Goal: Communication & Community: Ask a question

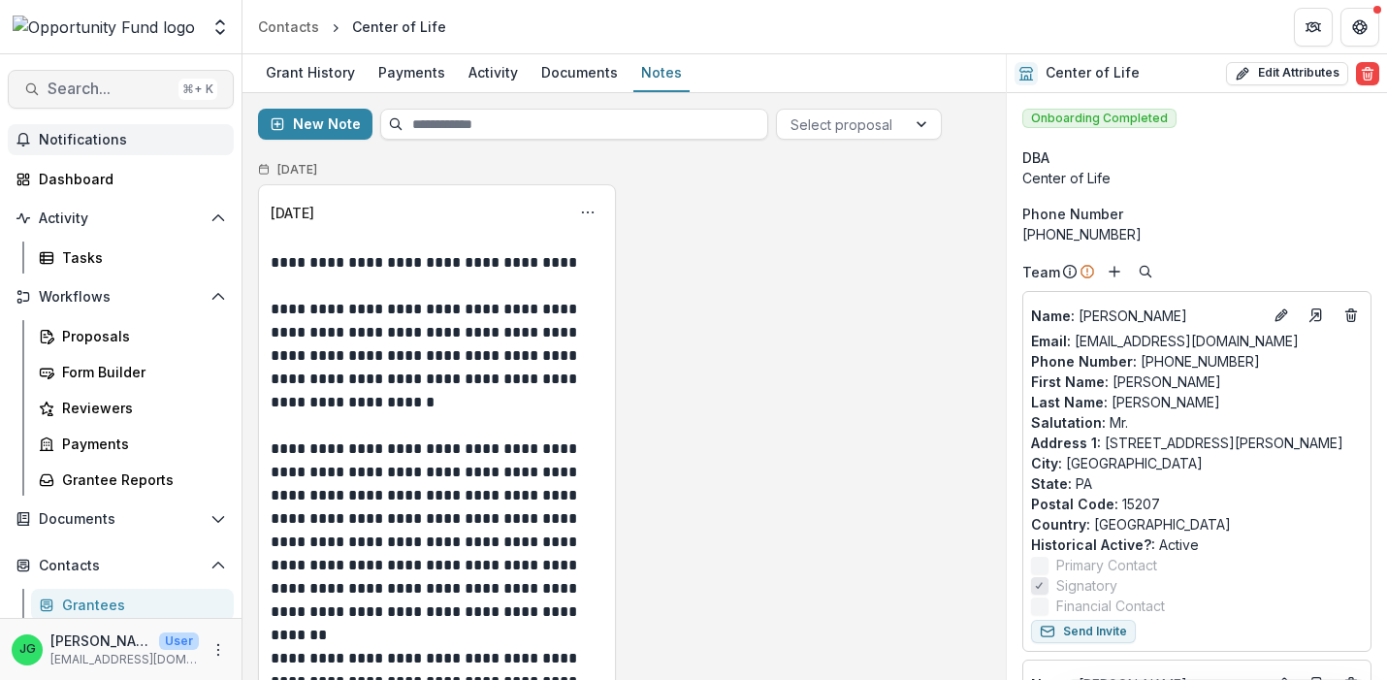
click at [106, 88] on span "Search..." at bounding box center [109, 89] width 123 height 18
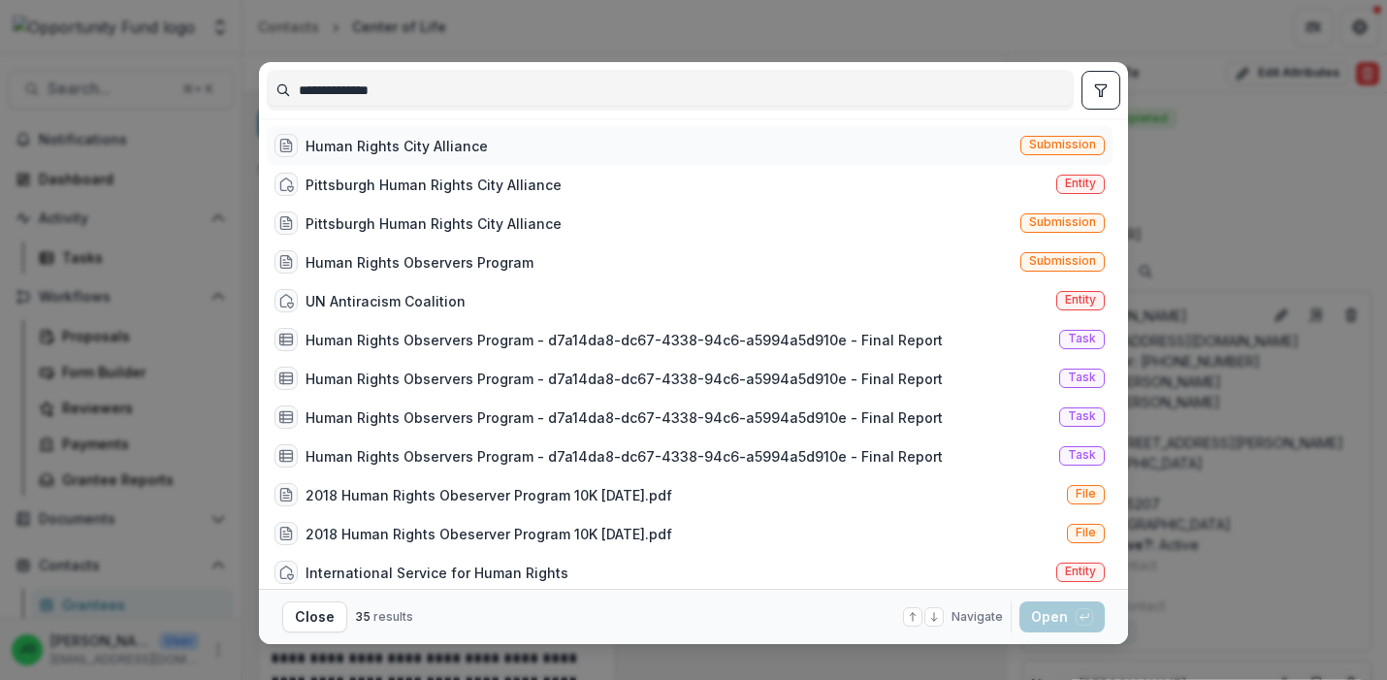
type input "**********"
click at [347, 138] on div "Human Rights City Alliance" at bounding box center [397, 146] width 182 height 20
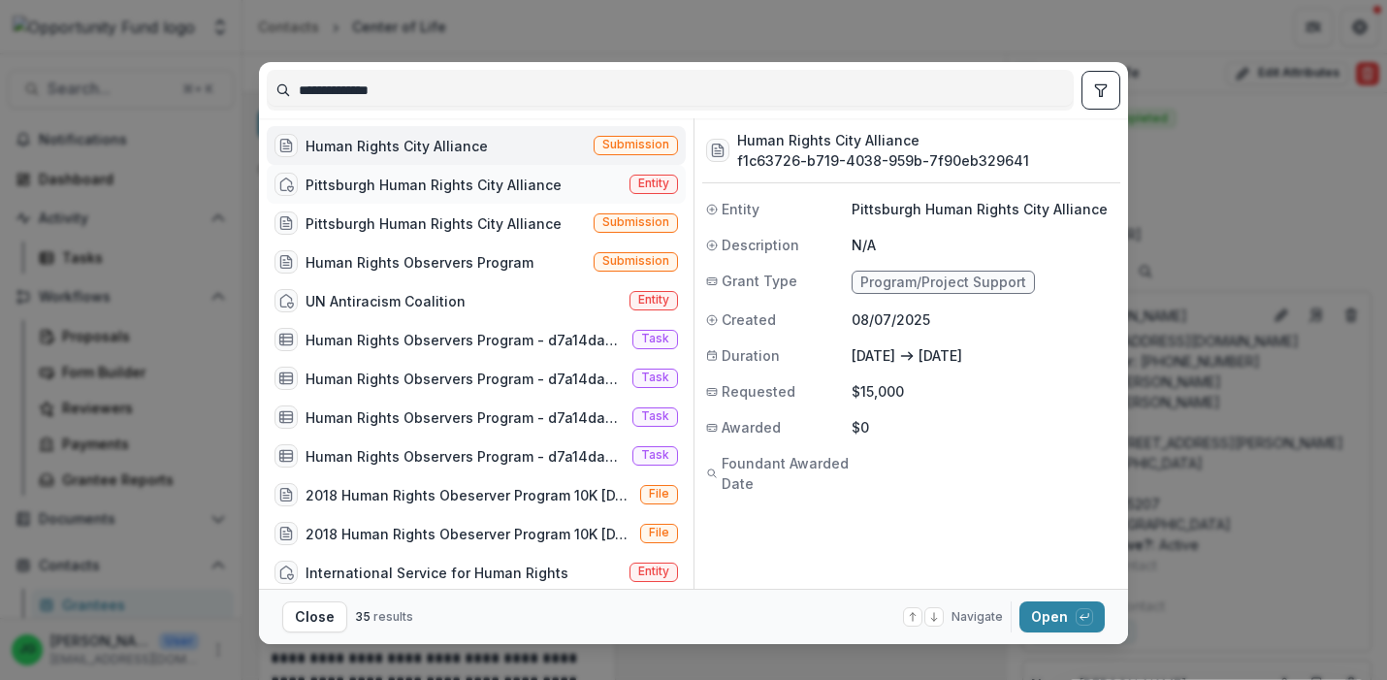
click at [478, 190] on div "Pittsburgh Human Rights City Alliance" at bounding box center [434, 185] width 256 height 20
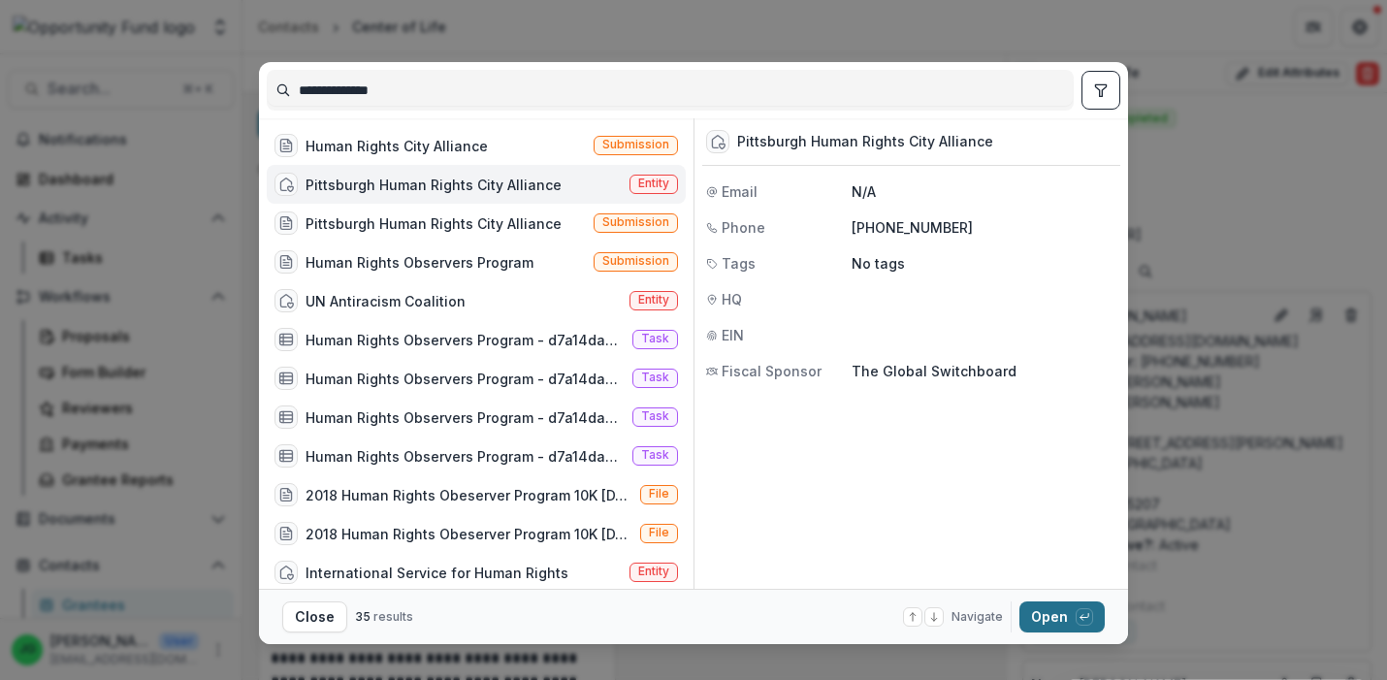
click at [1064, 618] on button "Open with enter key" at bounding box center [1062, 617] width 85 height 31
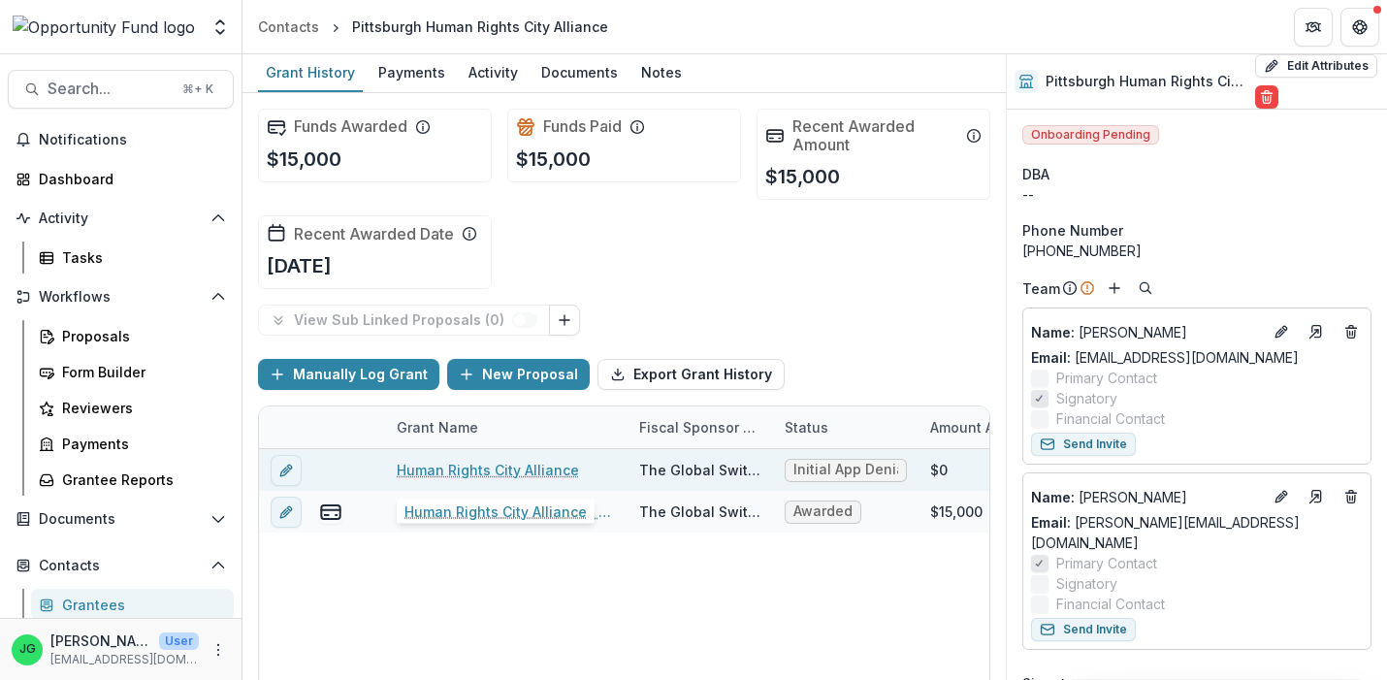
click at [543, 472] on link "Human Rights City Alliance" at bounding box center [488, 470] width 182 height 20
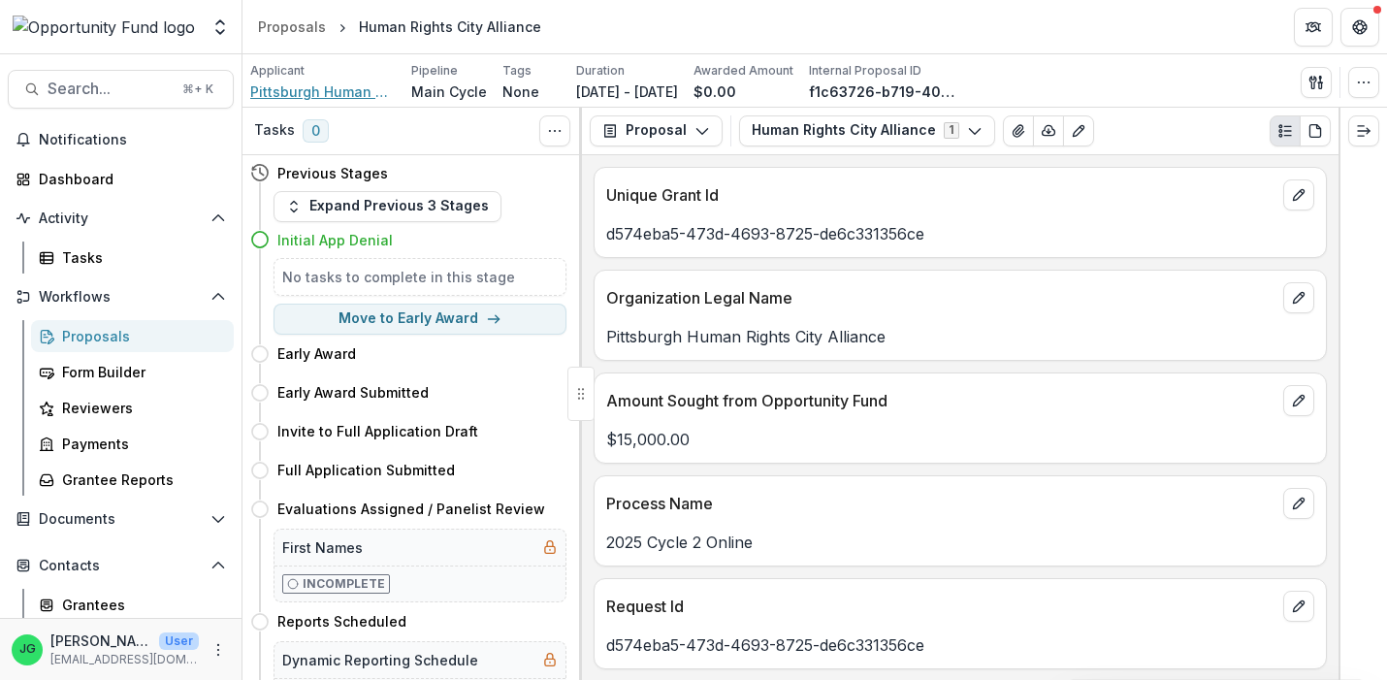
click at [315, 89] on span "Pittsburgh Human Rights City Alliance" at bounding box center [323, 91] width 146 height 20
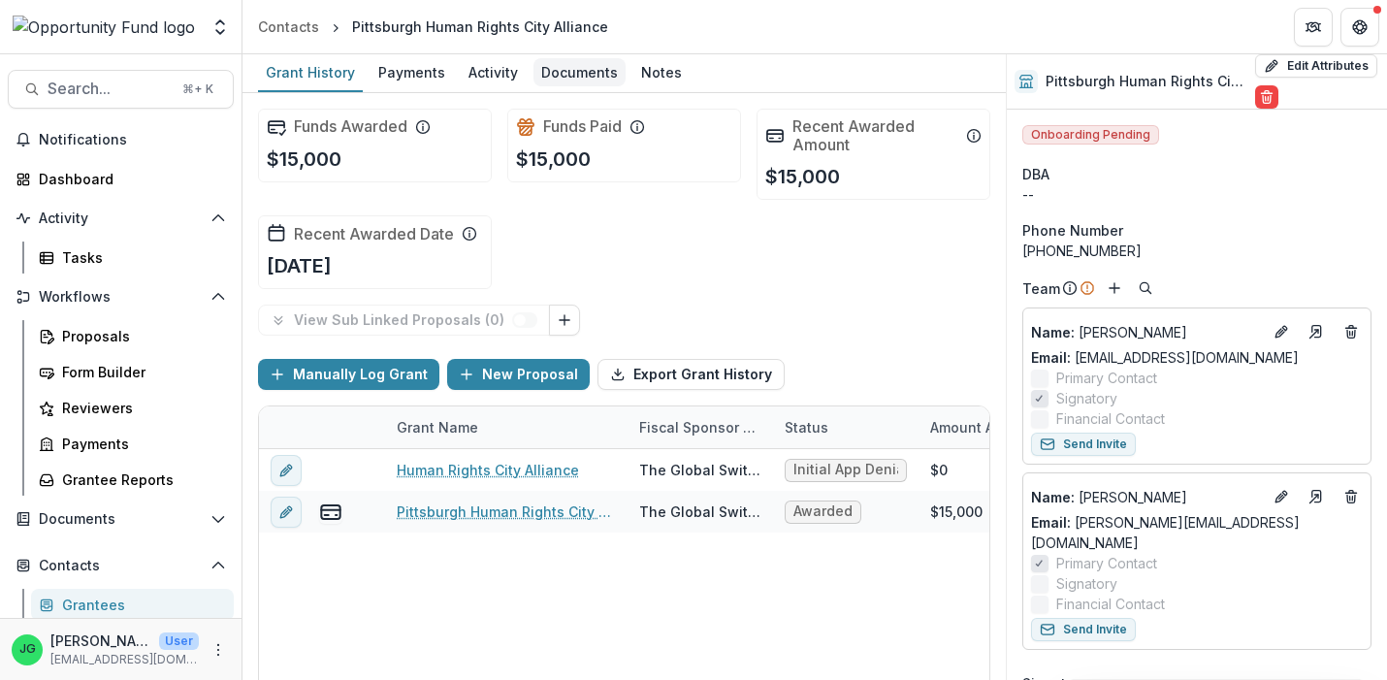
click at [590, 81] on div "Documents" at bounding box center [580, 72] width 92 height 28
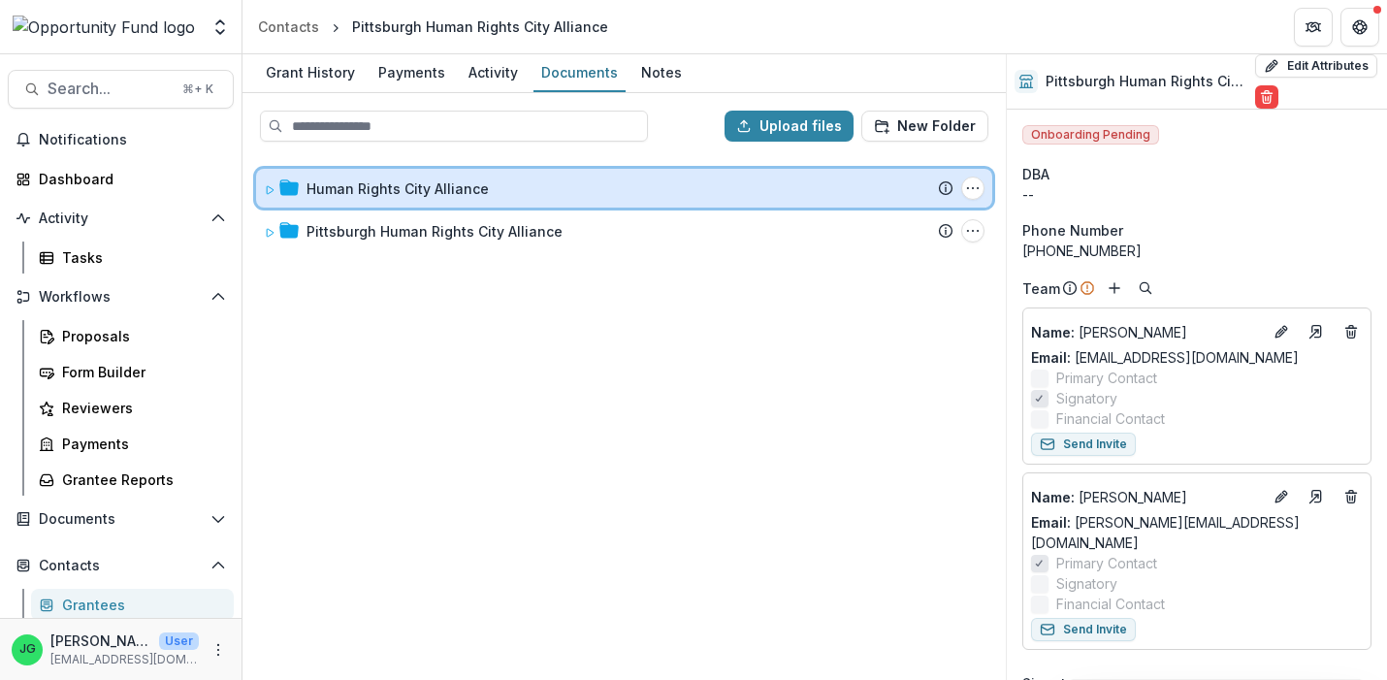
click at [271, 187] on icon at bounding box center [270, 190] width 7 height 8
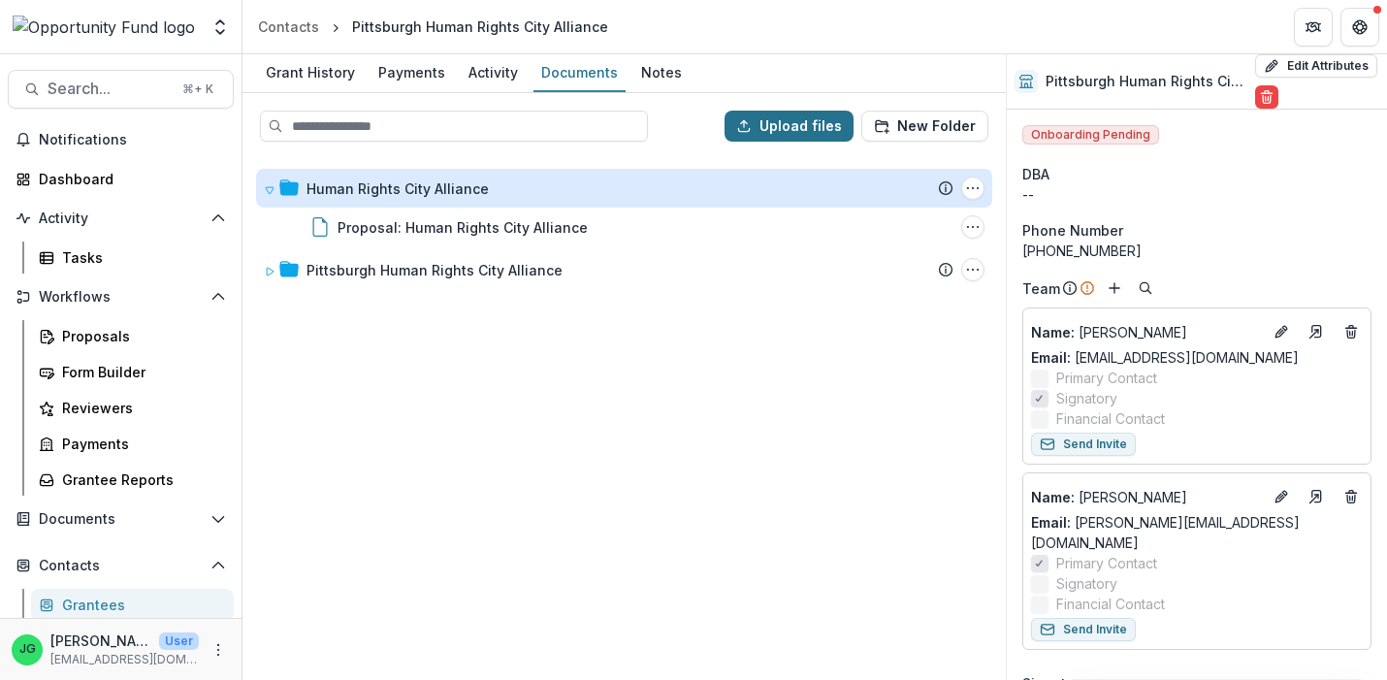
click at [819, 132] on button "Upload files" at bounding box center [789, 126] width 129 height 31
click at [770, 123] on button "Upload files" at bounding box center [789, 126] width 129 height 31
type input "**********"
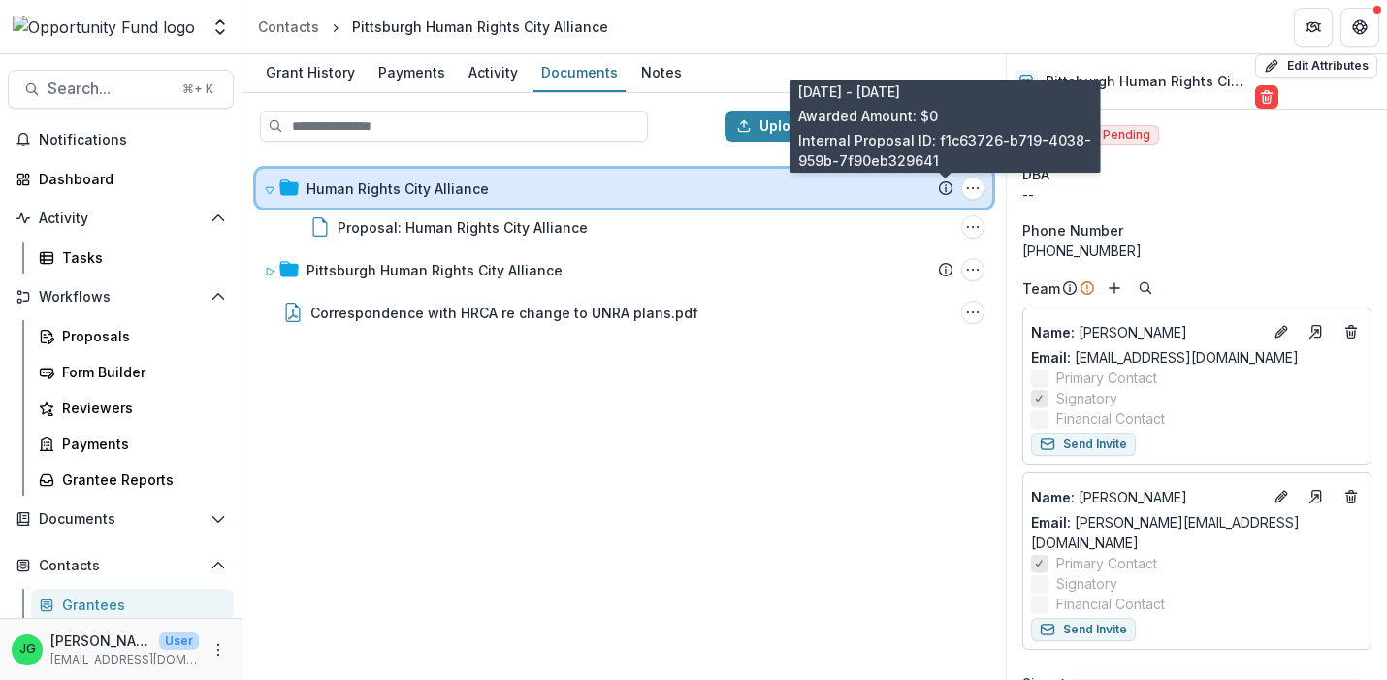
click at [944, 185] on icon at bounding box center [946, 188] width 16 height 16
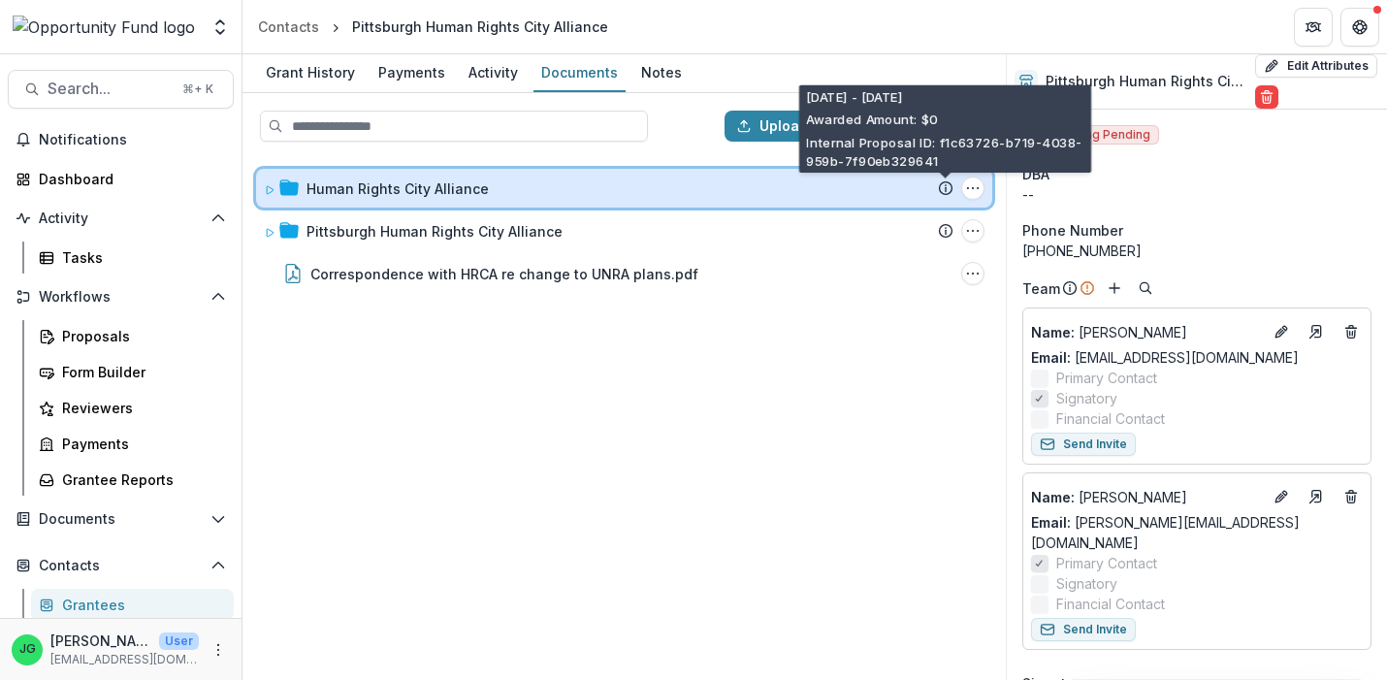
click at [944, 185] on icon at bounding box center [946, 188] width 16 height 16
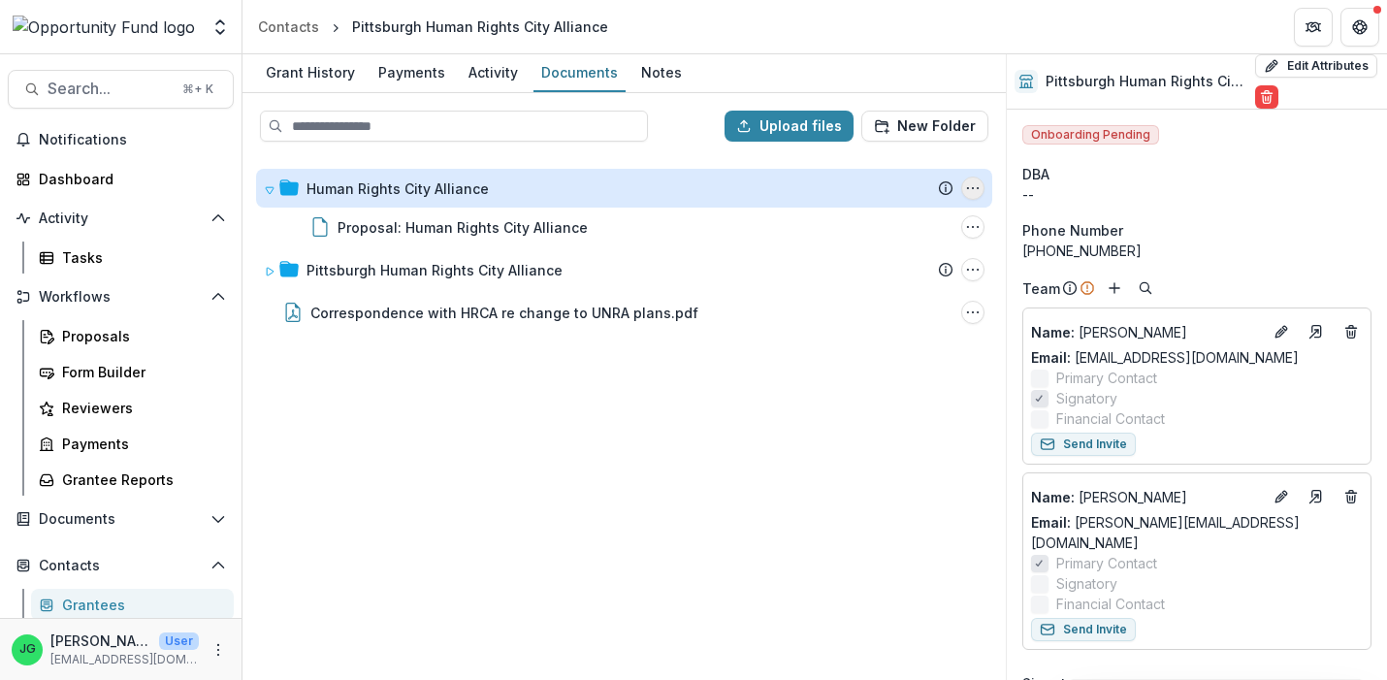
click at [969, 191] on icon "Human Rights City Alliance Options" at bounding box center [973, 188] width 16 height 16
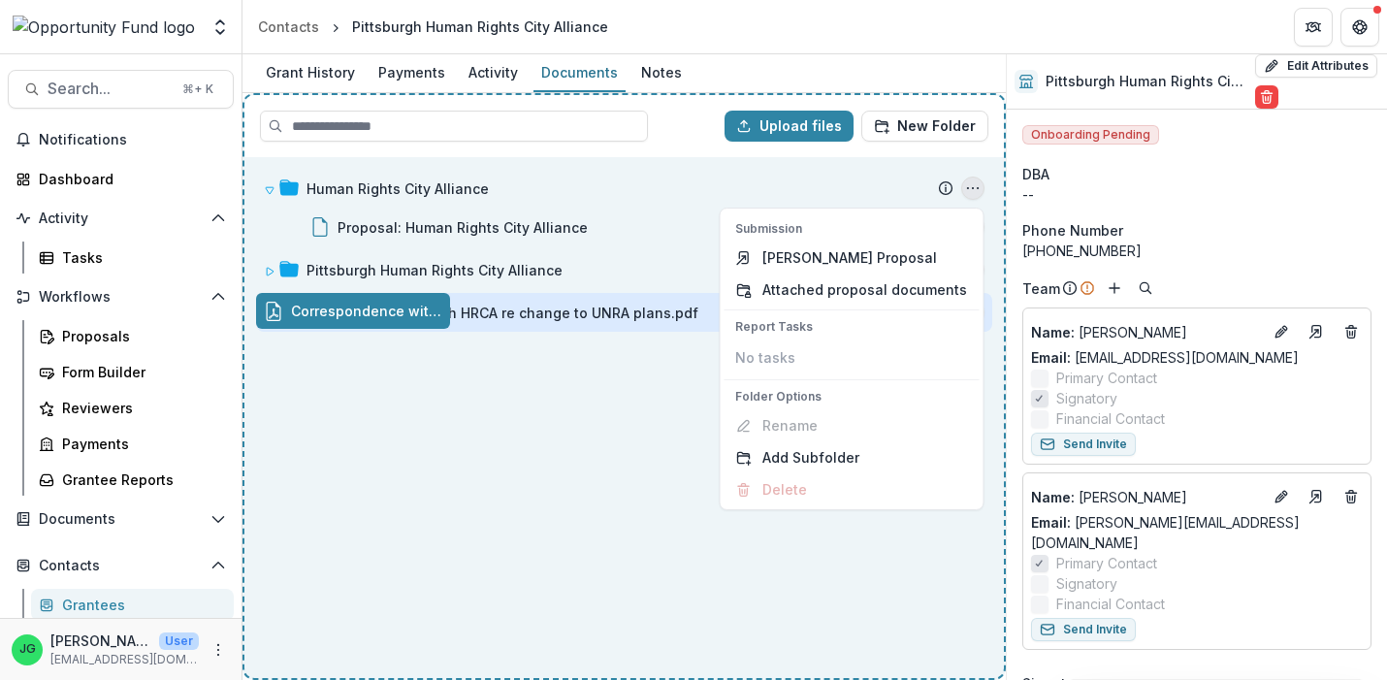
drag, startPoint x: 398, startPoint y: 312, endPoint x: 597, endPoint y: 321, distance: 199.1
click at [597, 321] on div "Correspondence with HRCA re change to UNRA plans.pdf" at bounding box center [504, 313] width 388 height 20
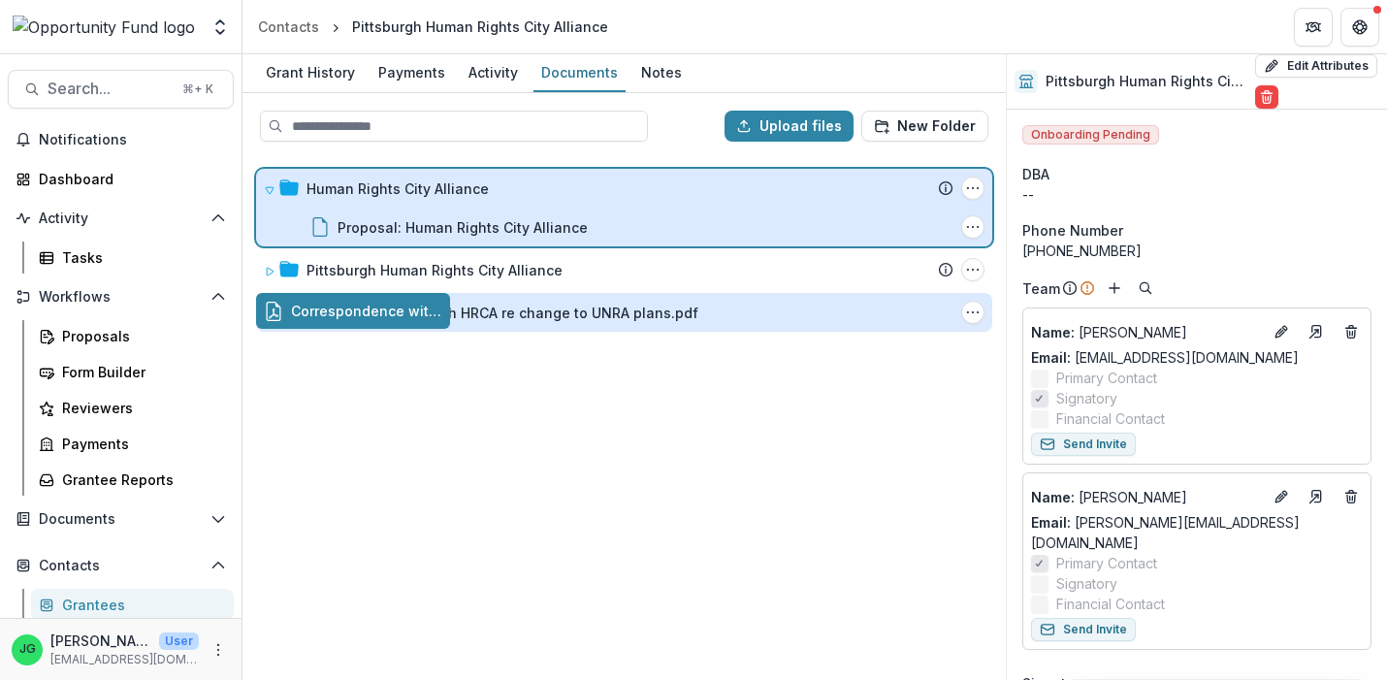
drag, startPoint x: 525, startPoint y: 320, endPoint x: 509, endPoint y: 224, distance: 97.3
click at [509, 303] on div "Correspondence with HRCA re change to UNRA plans.pdf" at bounding box center [504, 313] width 388 height 20
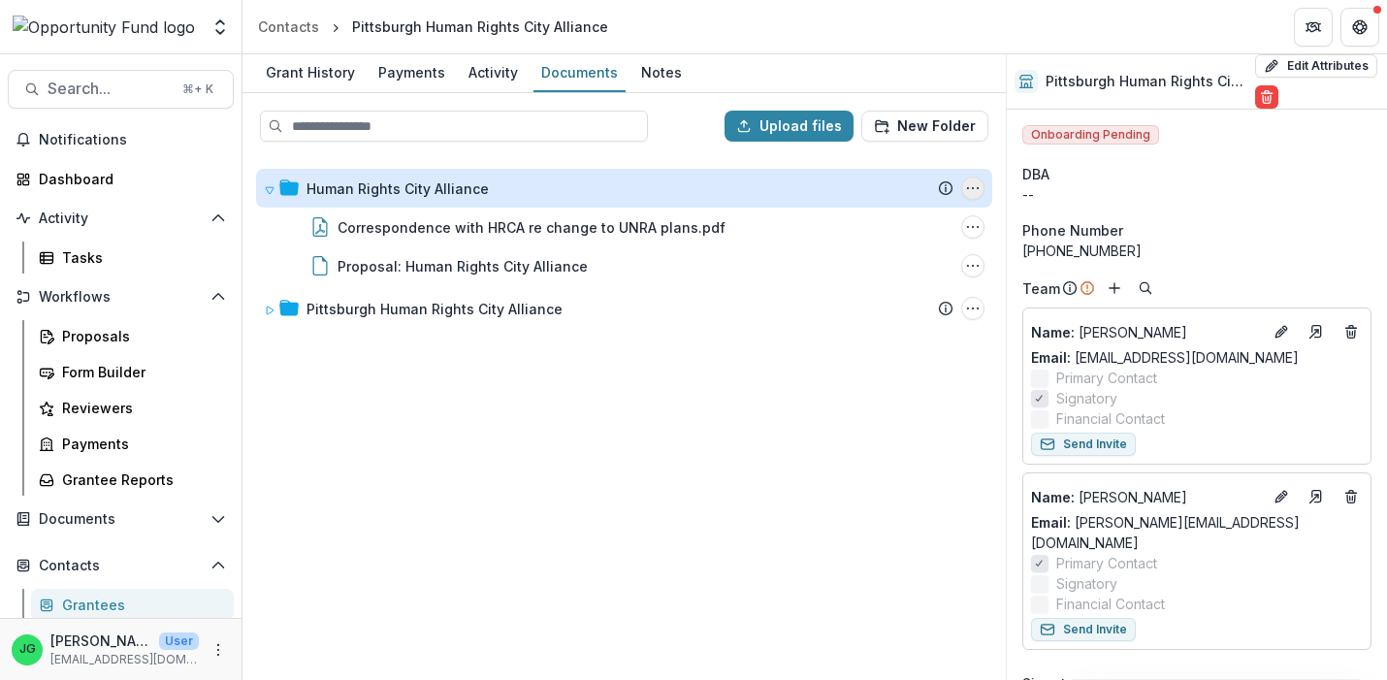
click at [977, 182] on icon "Human Rights City Alliance Options" at bounding box center [973, 188] width 16 height 16
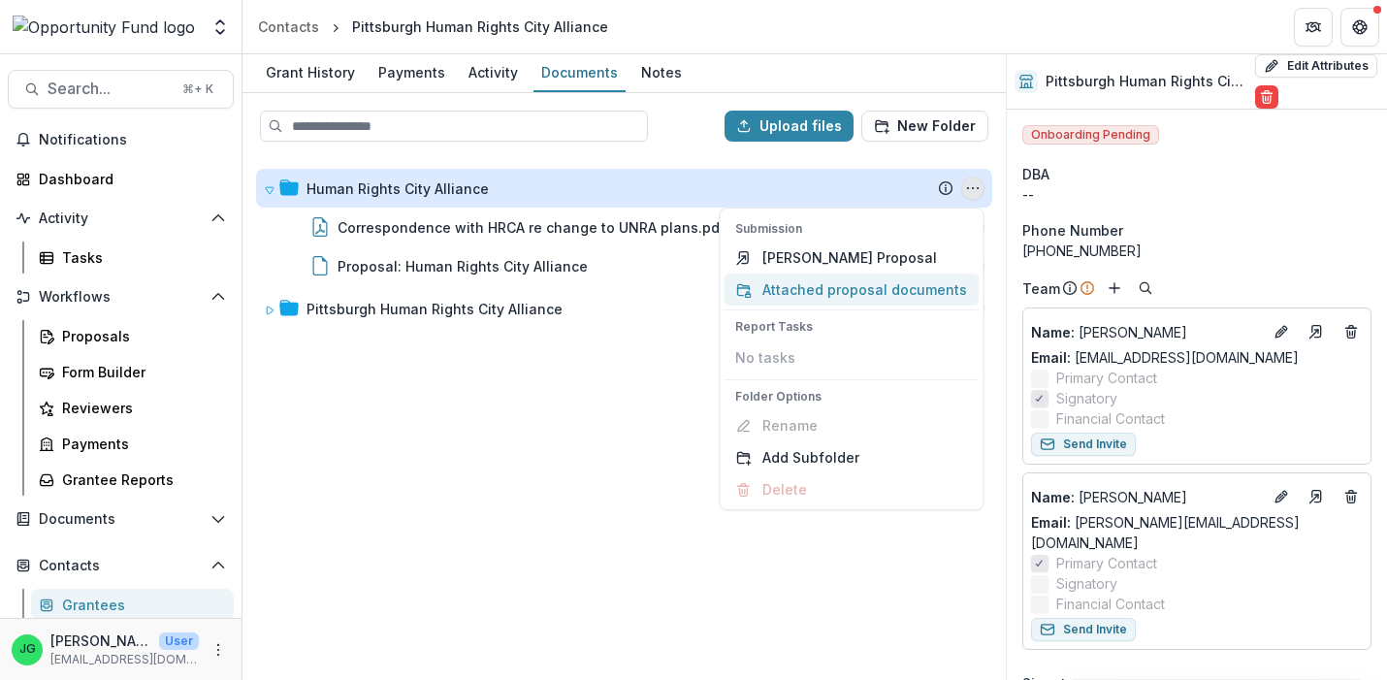
click at [830, 292] on button "Attached proposal documents" at bounding box center [851, 290] width 255 height 32
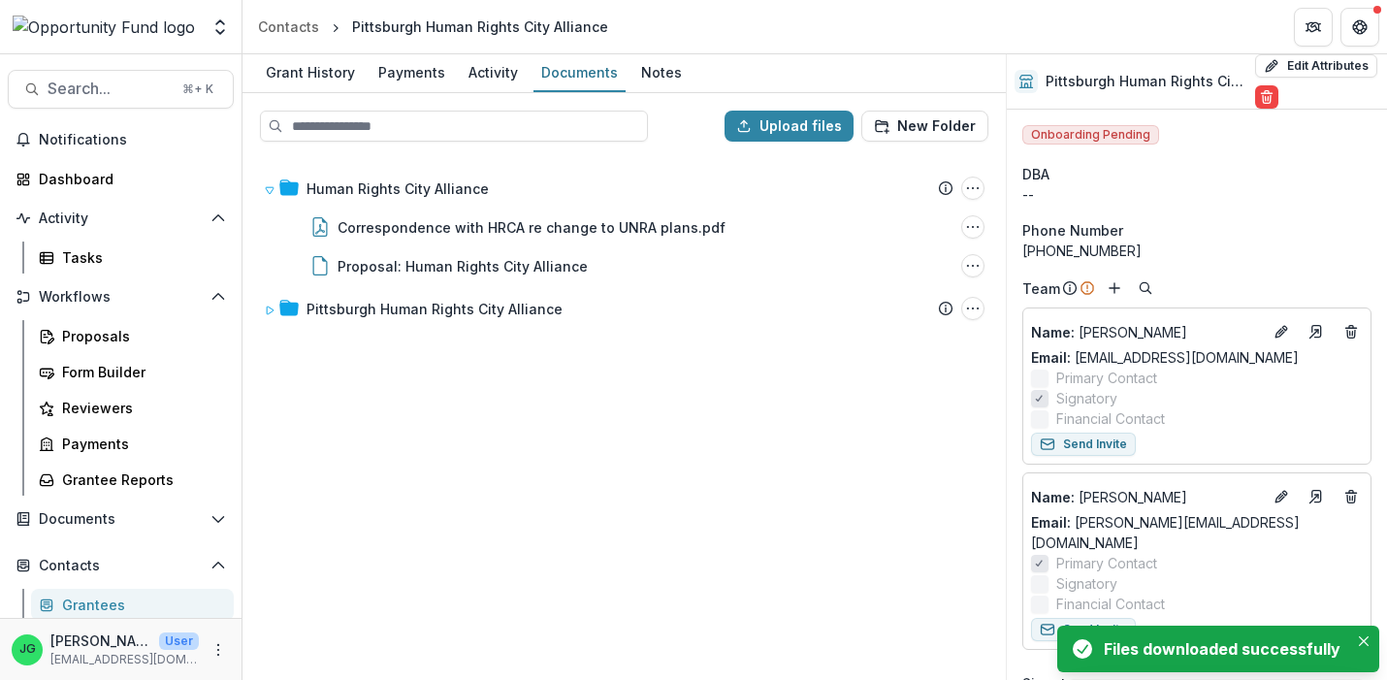
click at [653, 398] on div "Human Rights City Alliance Submission Temelio Proposal Attached proposal docume…" at bounding box center [624, 417] width 760 height 521
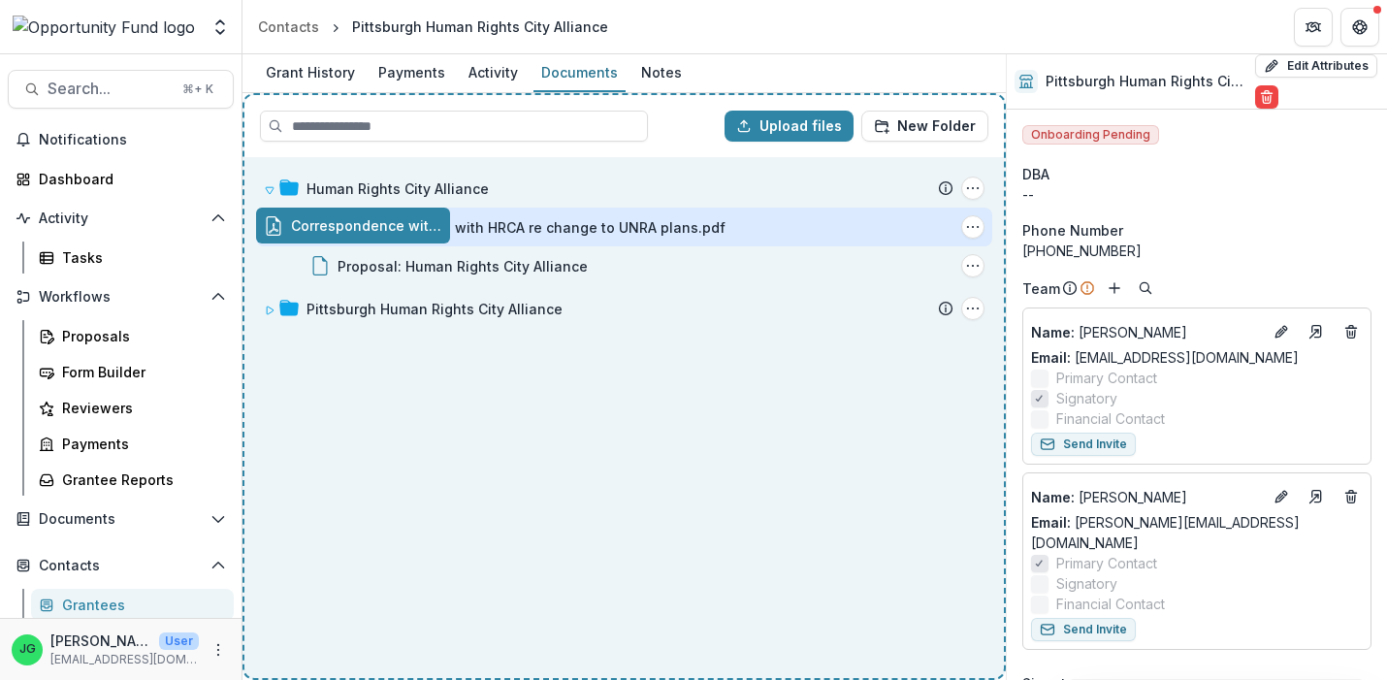
drag, startPoint x: 417, startPoint y: 225, endPoint x: 393, endPoint y: 351, distance: 128.4
click at [393, 238] on div "Correspondence with HRCA re change to UNRA plans.pdf" at bounding box center [532, 227] width 388 height 20
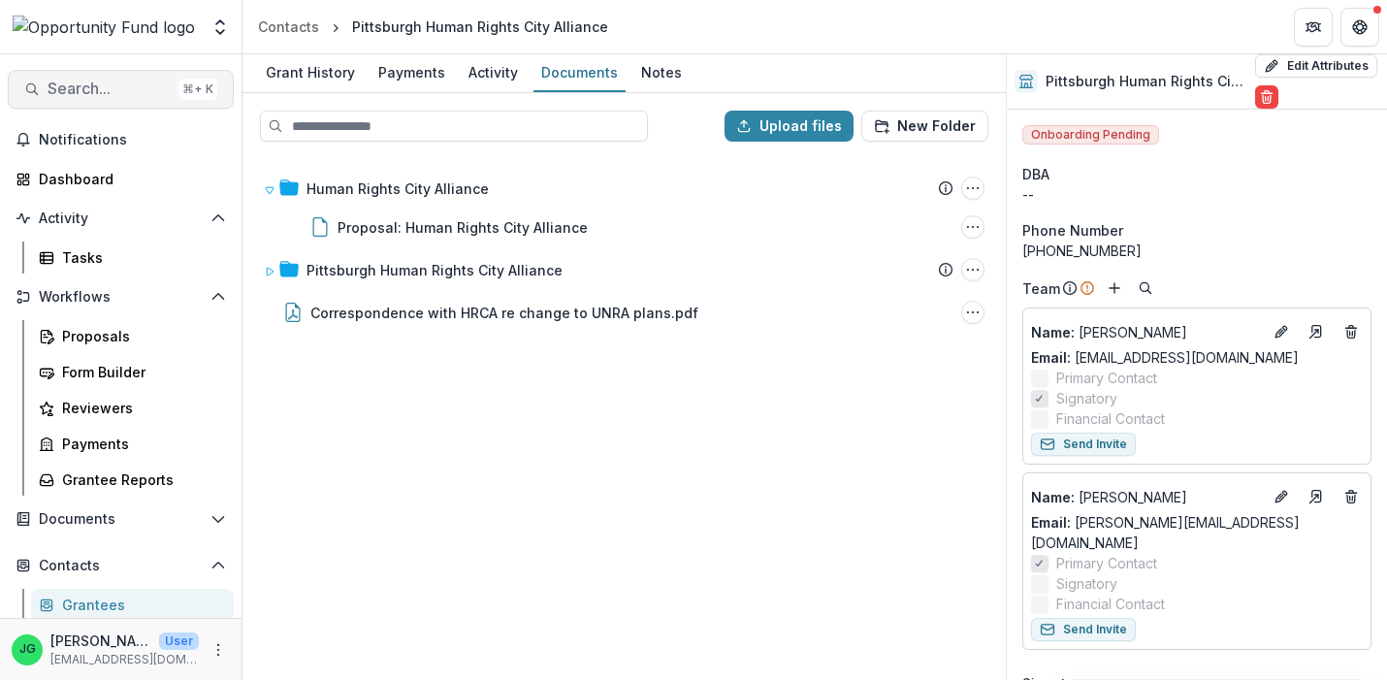
click at [128, 94] on span "Search..." at bounding box center [109, 89] width 123 height 18
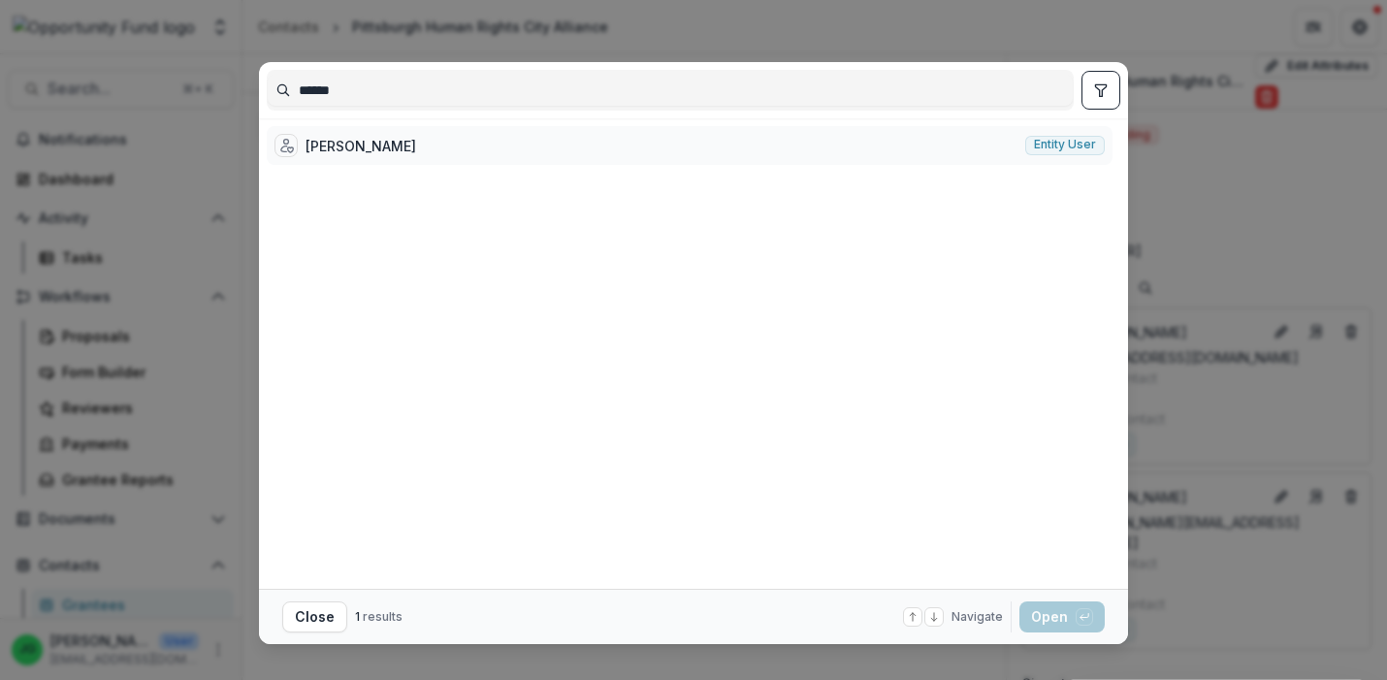
type input "******"
click at [372, 153] on div "Al Depiro Entity user" at bounding box center [690, 145] width 846 height 39
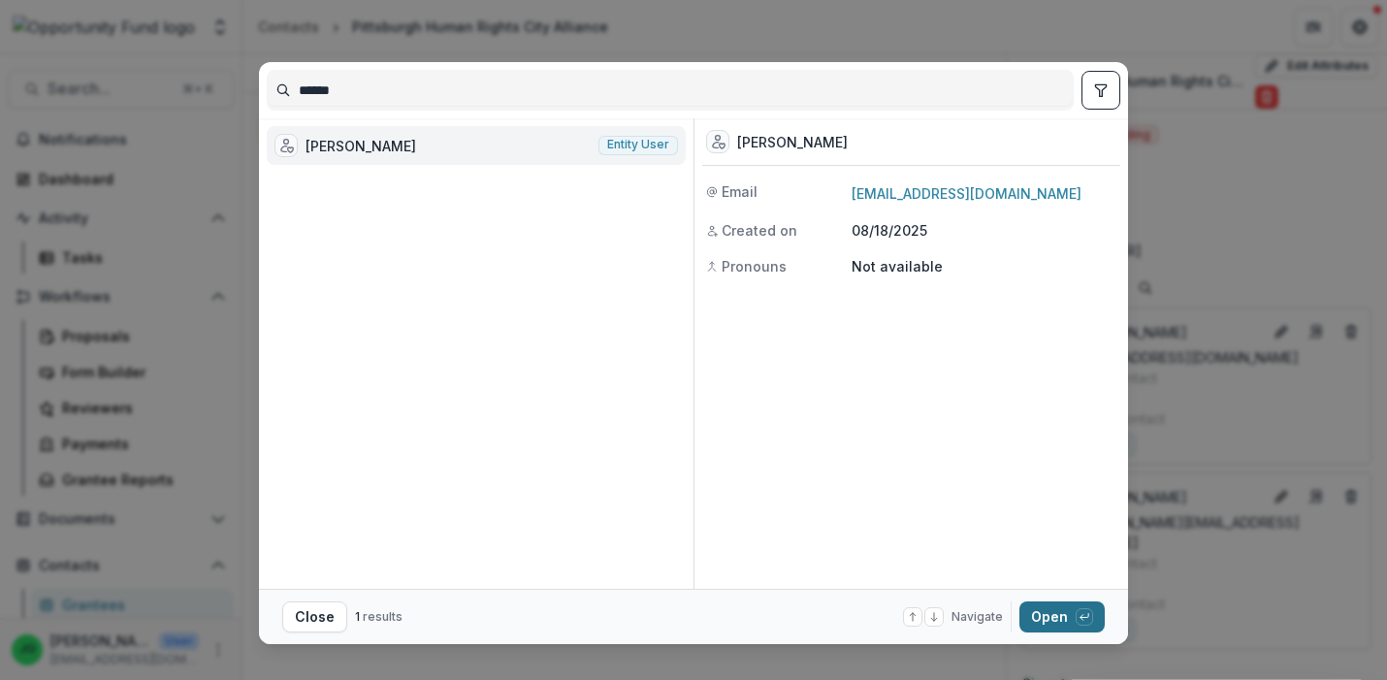
click at [1054, 613] on button "Open with enter key" at bounding box center [1062, 617] width 85 height 31
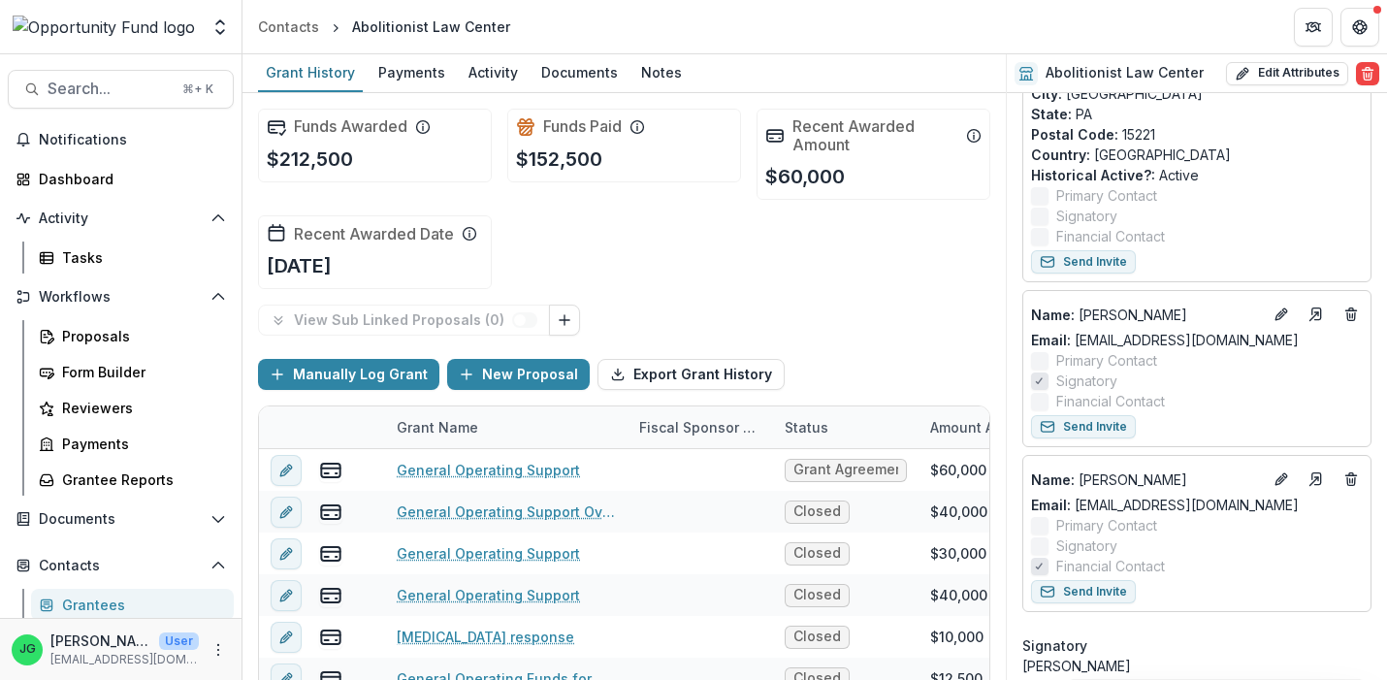
scroll to position [539, 0]
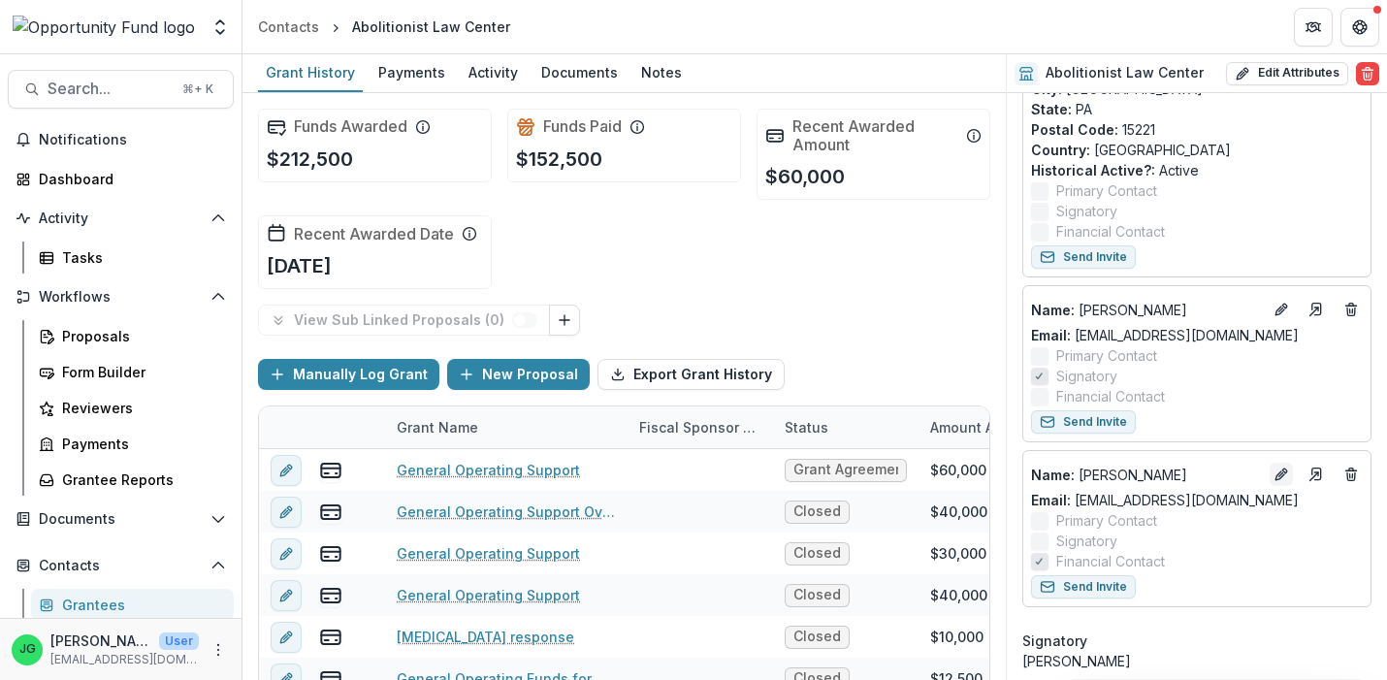
click at [1287, 473] on icon "Edit" at bounding box center [1282, 475] width 16 height 16
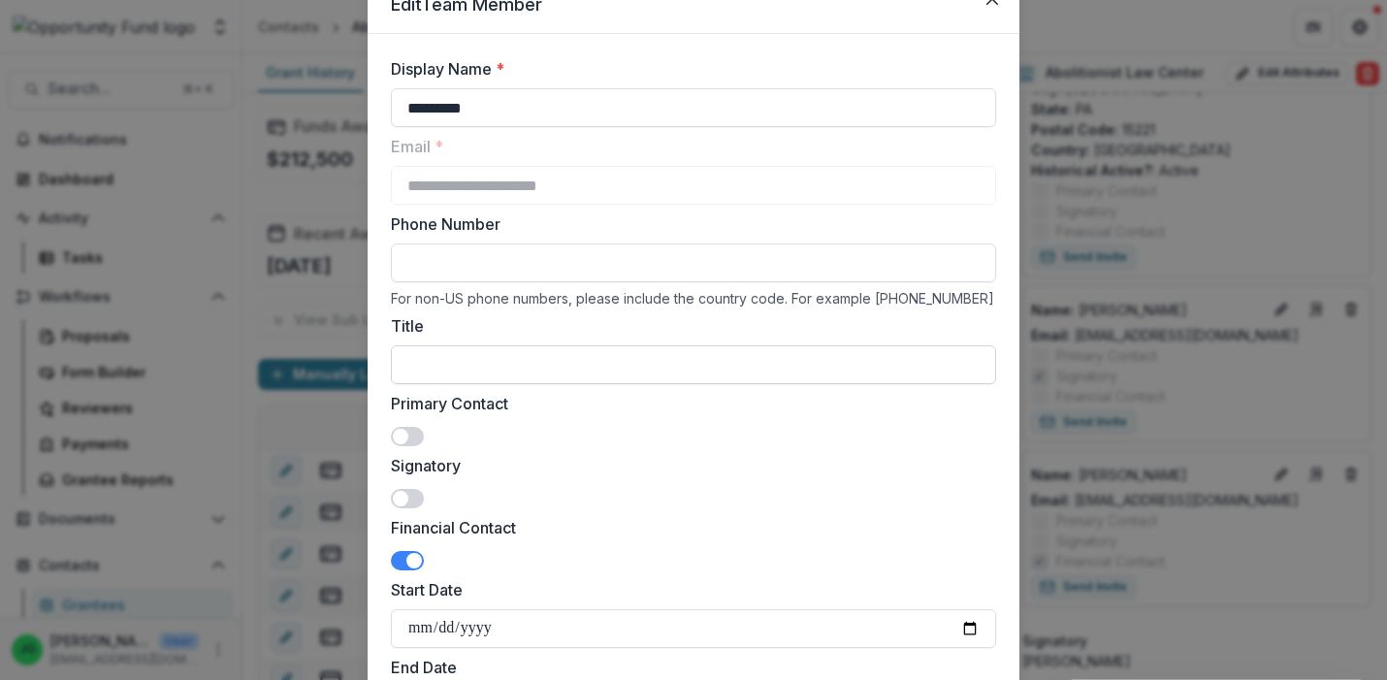
scroll to position [0, 0]
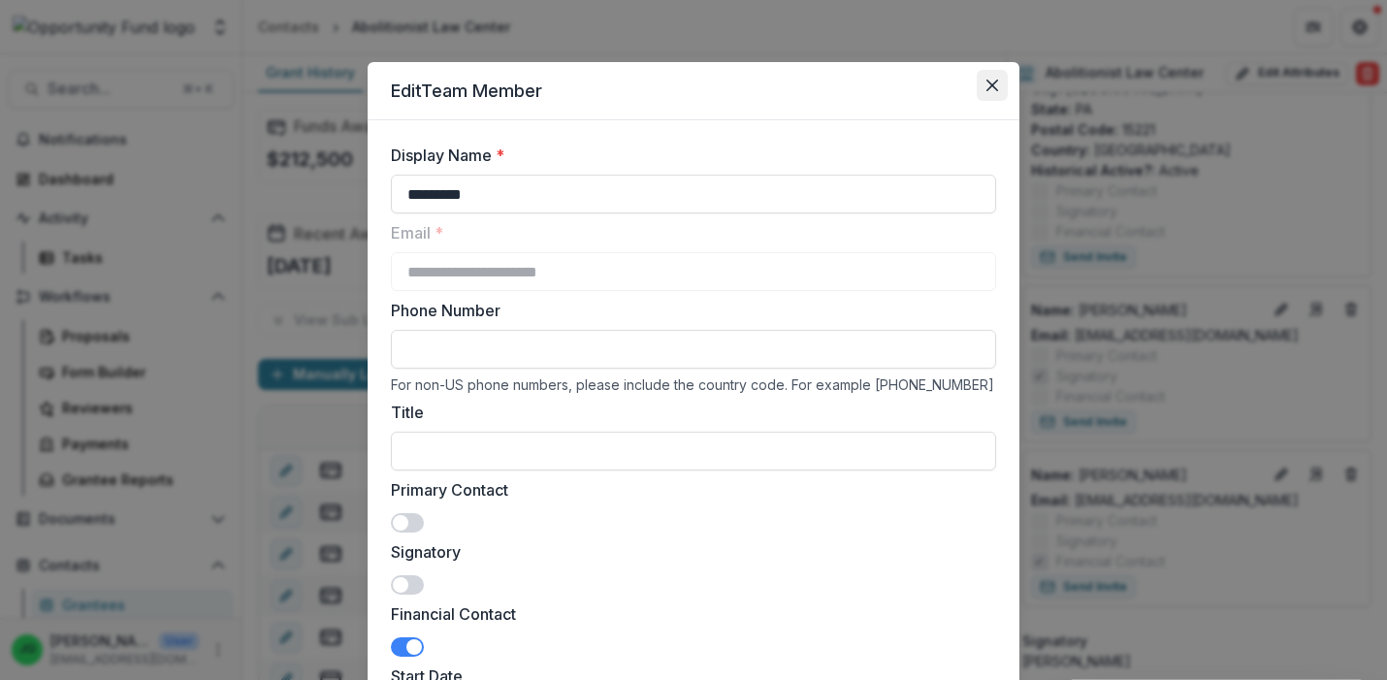
click at [994, 88] on icon "Close" at bounding box center [993, 86] width 12 height 12
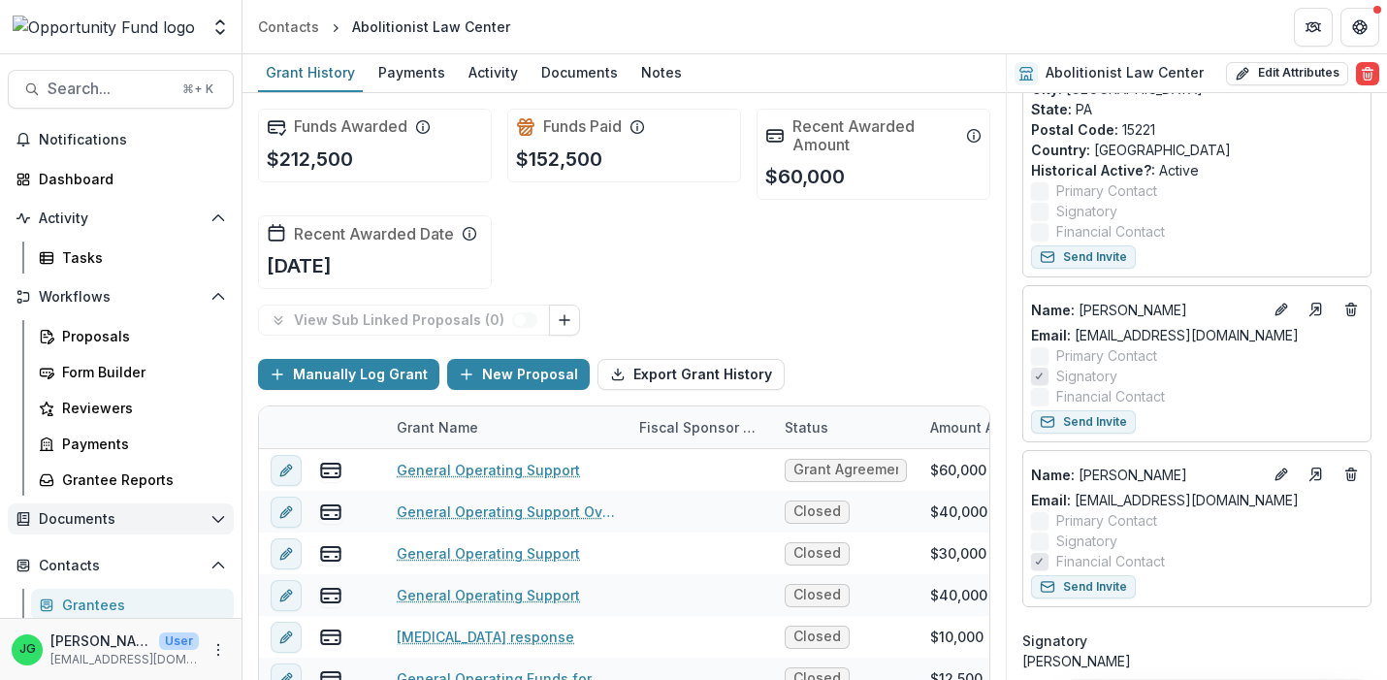
scroll to position [153, 0]
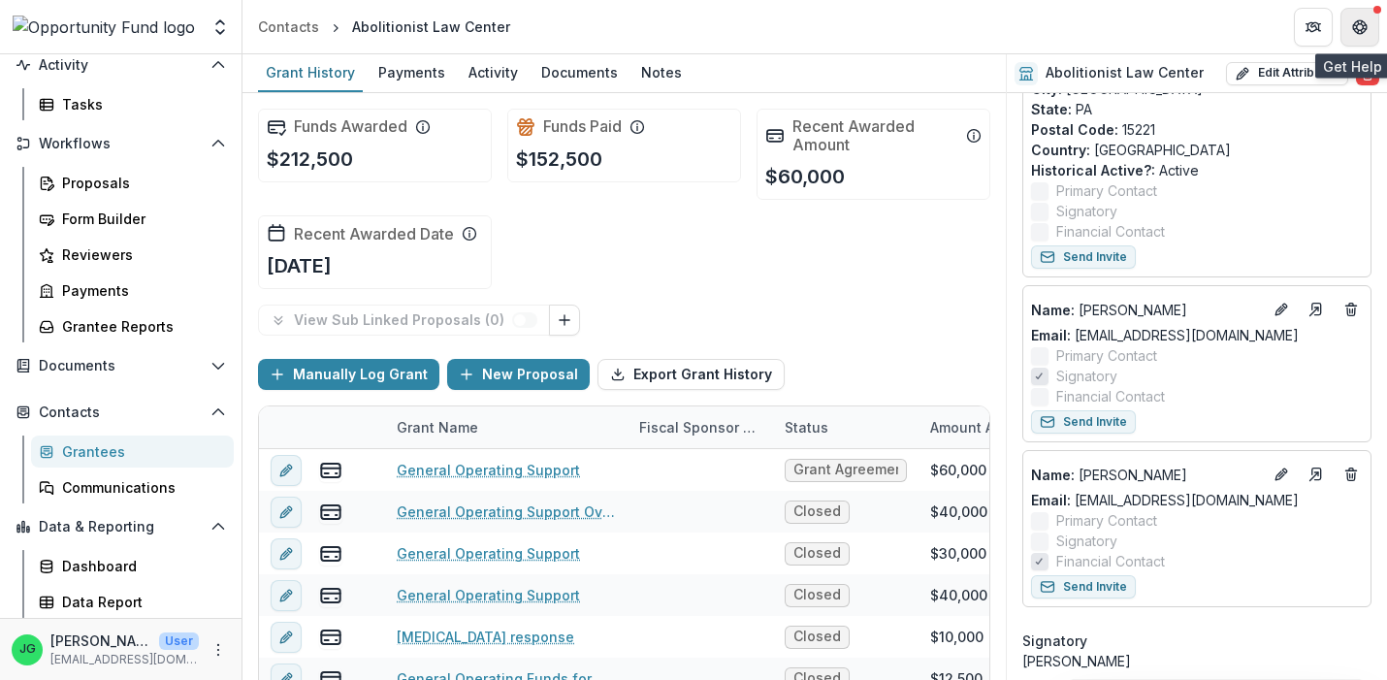
click at [1371, 29] on button "Get Help" at bounding box center [1360, 27] width 39 height 39
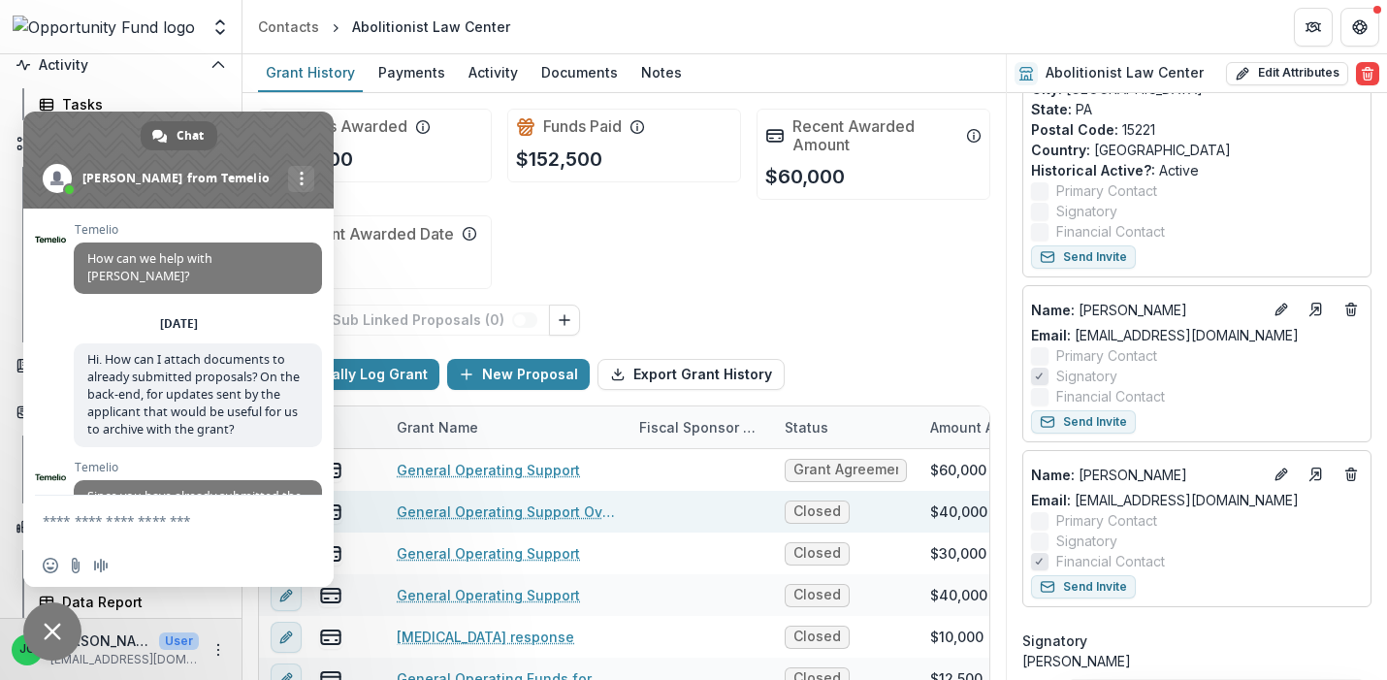
scroll to position [441, 0]
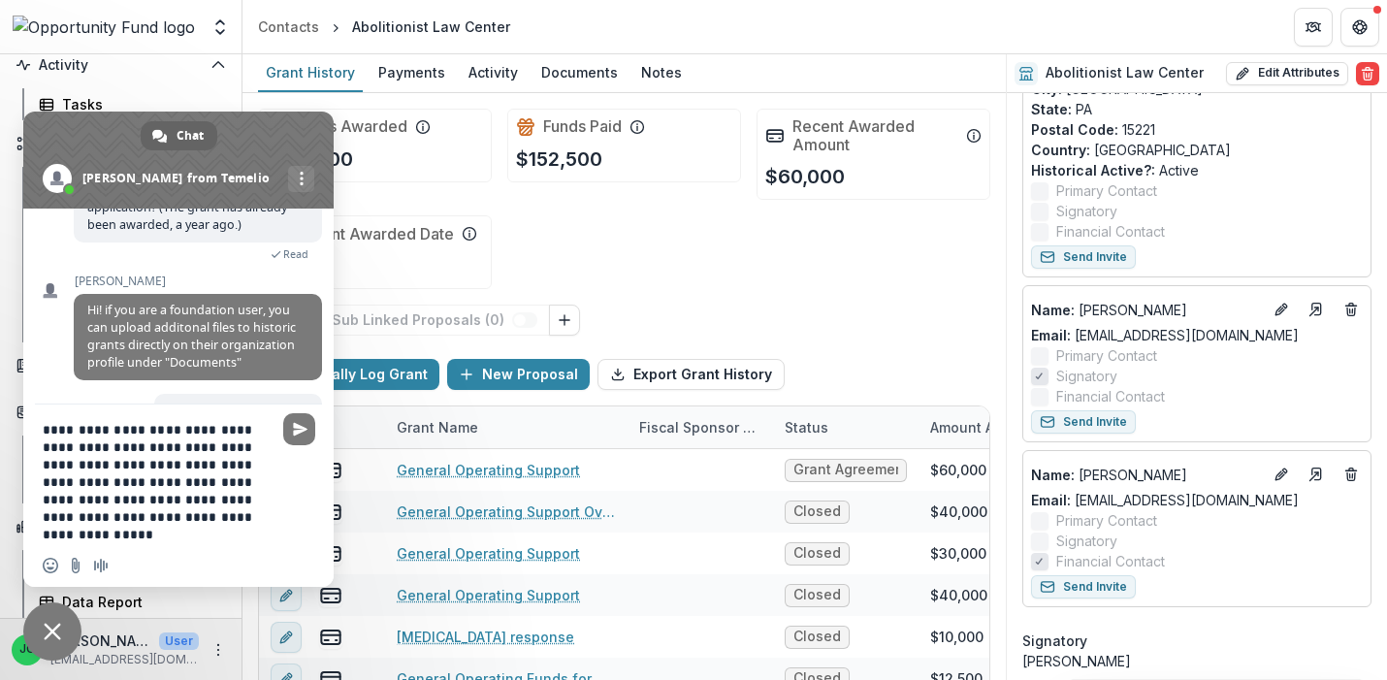
paste textarea "**********"
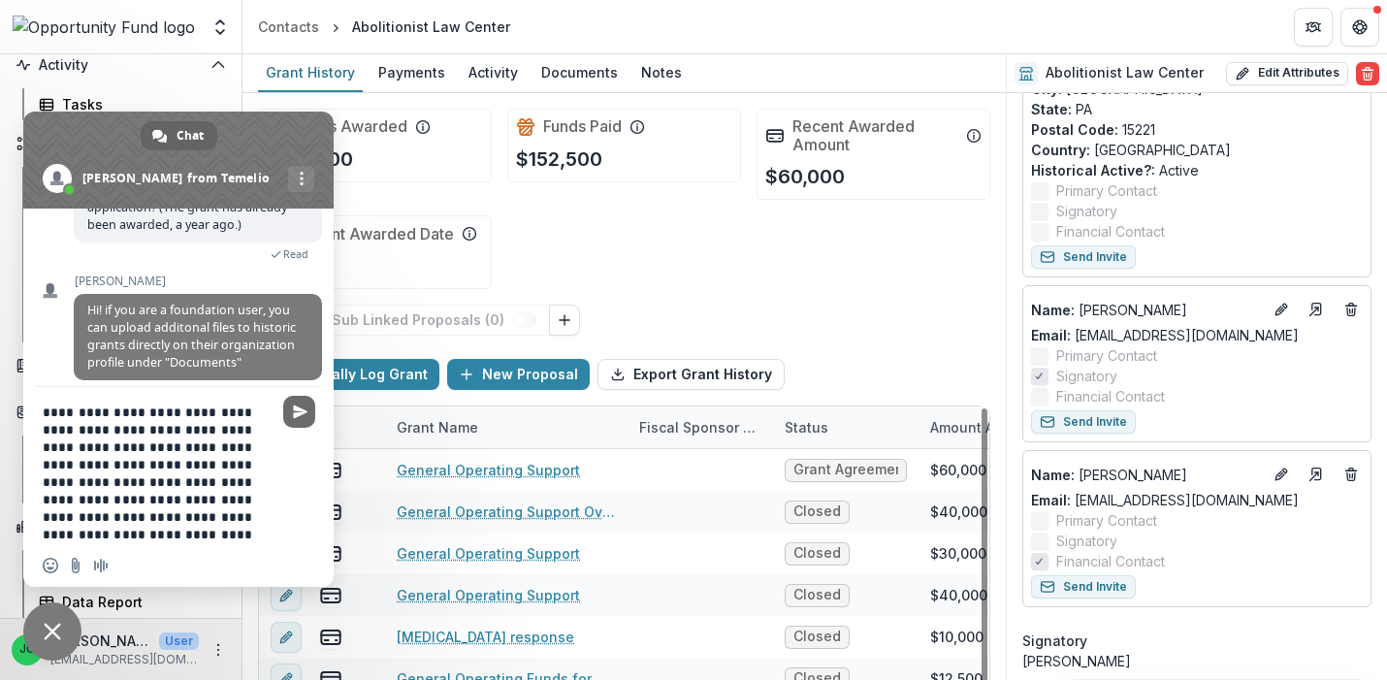
type textarea "**********"
click at [309, 410] on span "Send" at bounding box center [299, 412] width 32 height 32
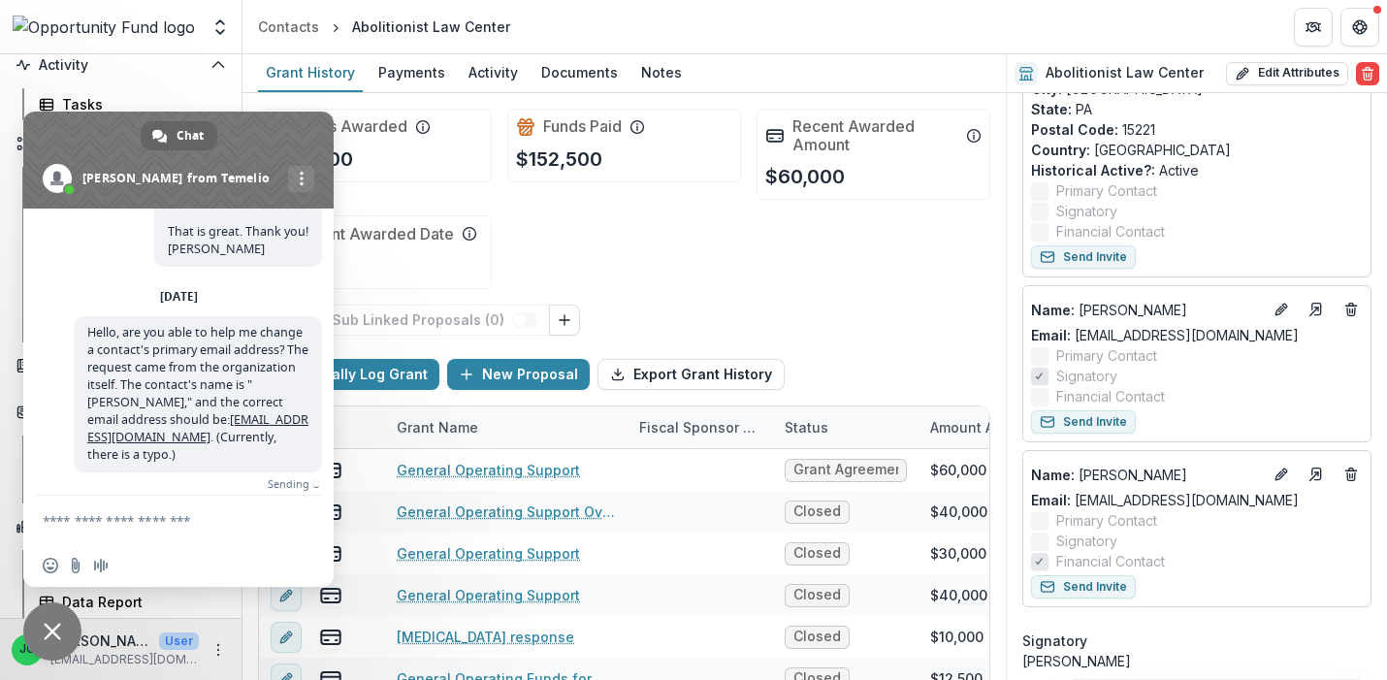
scroll to position [633, 0]
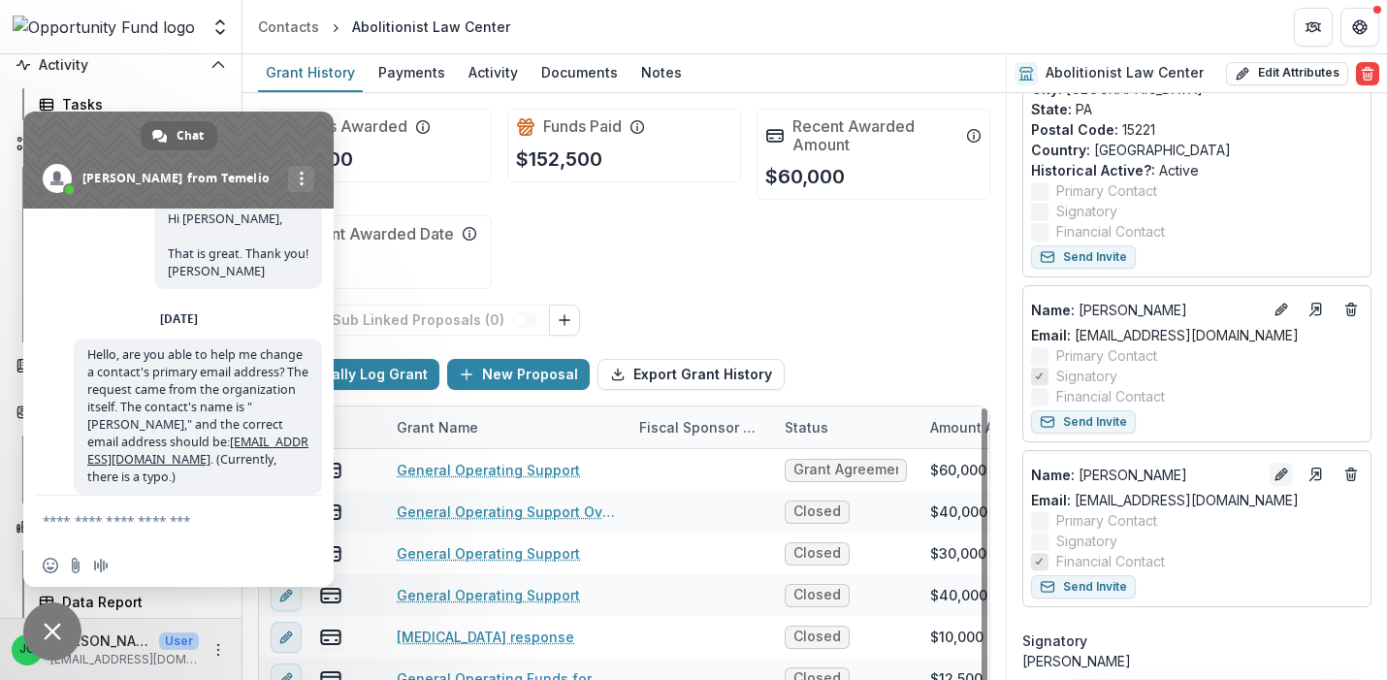
click at [1286, 476] on icon "Edit" at bounding box center [1282, 475] width 16 height 16
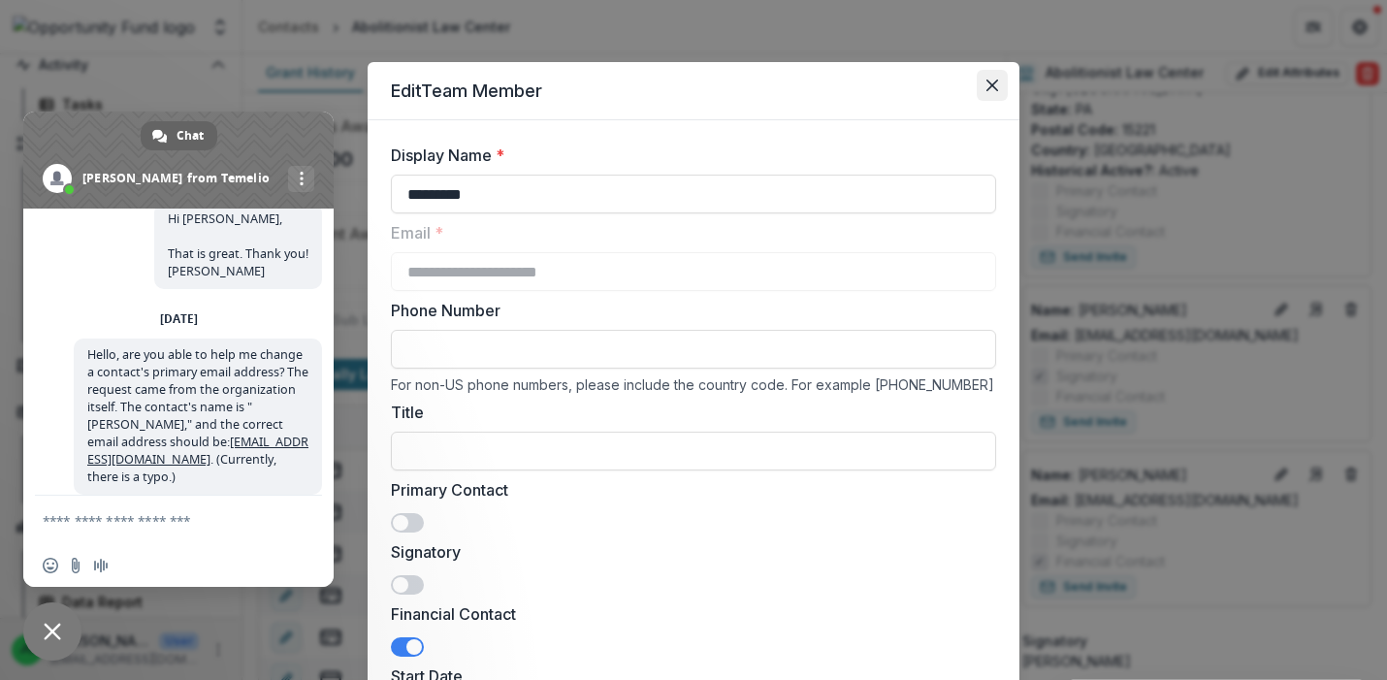
click at [991, 78] on button "Close" at bounding box center [992, 85] width 31 height 31
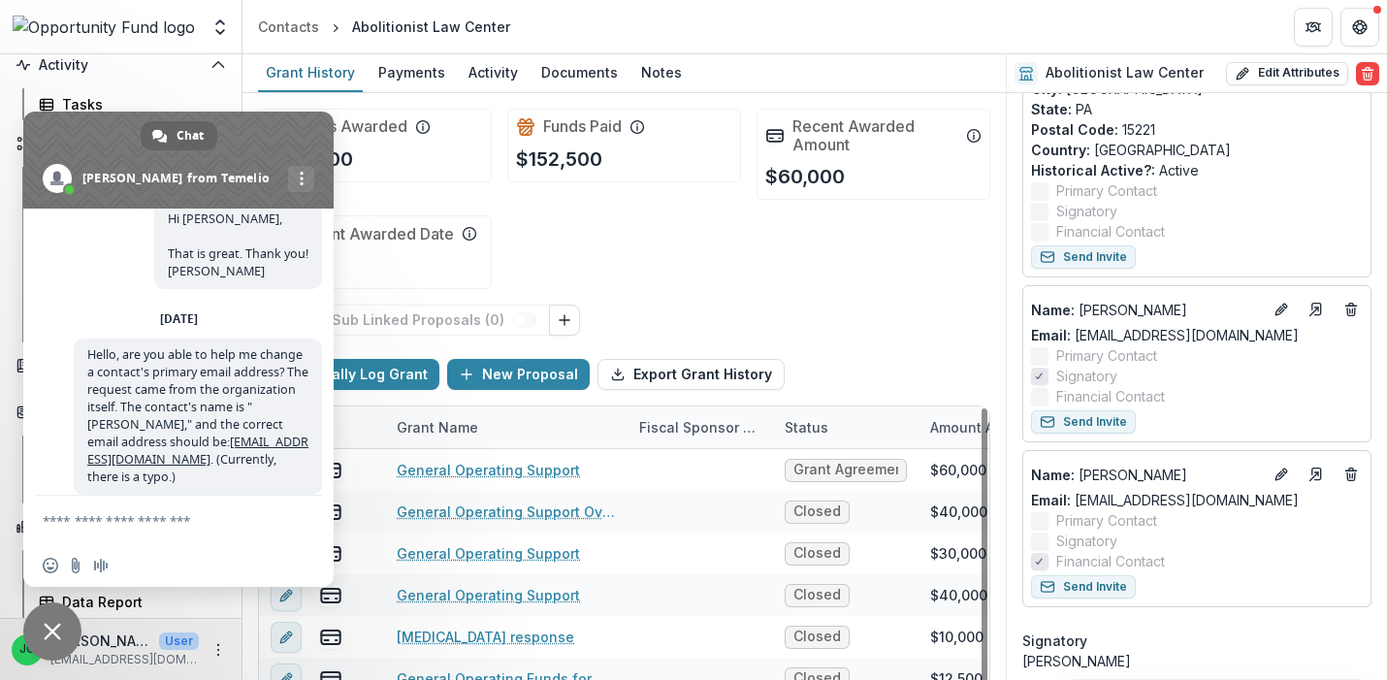
click at [189, 538] on form at bounding box center [157, 522] width 229 height 52
click at [193, 519] on textarea "Compose your message..." at bounding box center [157, 520] width 229 height 17
type textarea "*"
click at [527, 252] on div "Funds Awarded $212,500 Funds Paid $152,500 Recent Awarded Amount $60,000 Recent…" at bounding box center [624, 199] width 732 height 212
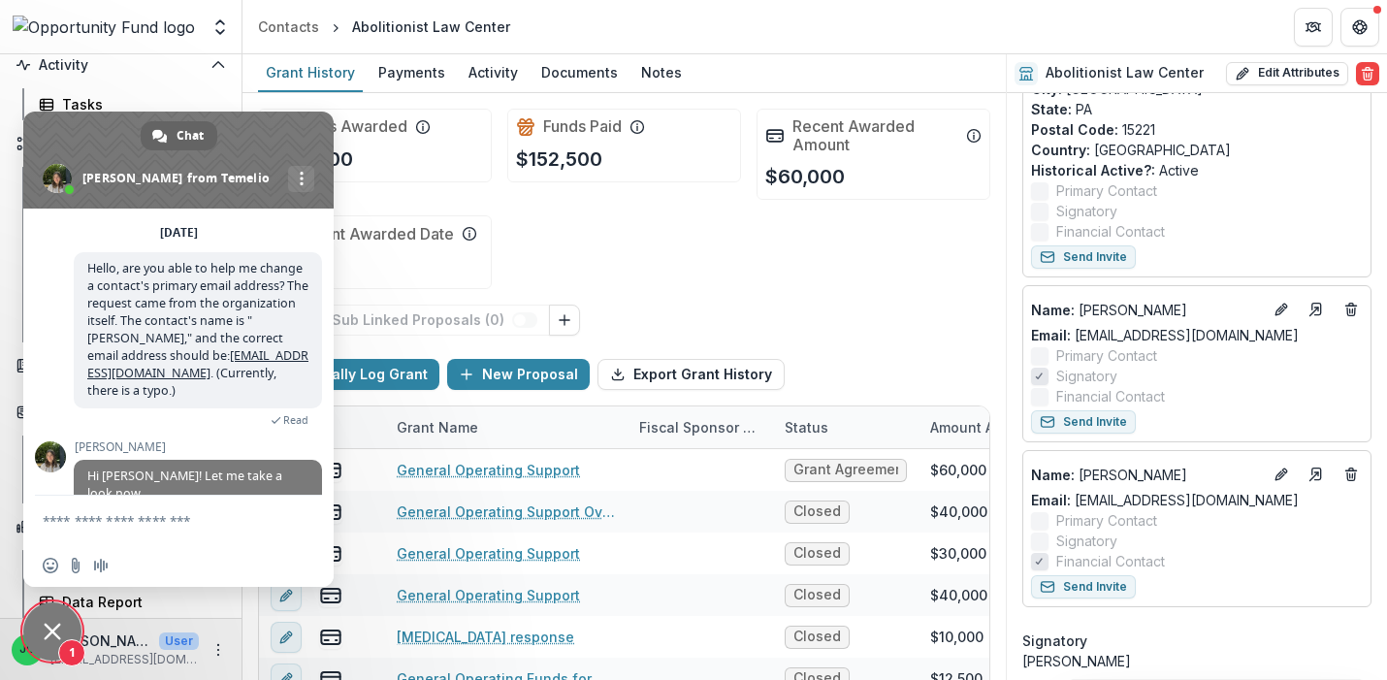
scroll to position [700, 0]
click at [164, 528] on textarea "Compose your message..." at bounding box center [157, 520] width 229 height 17
type textarea "**********"
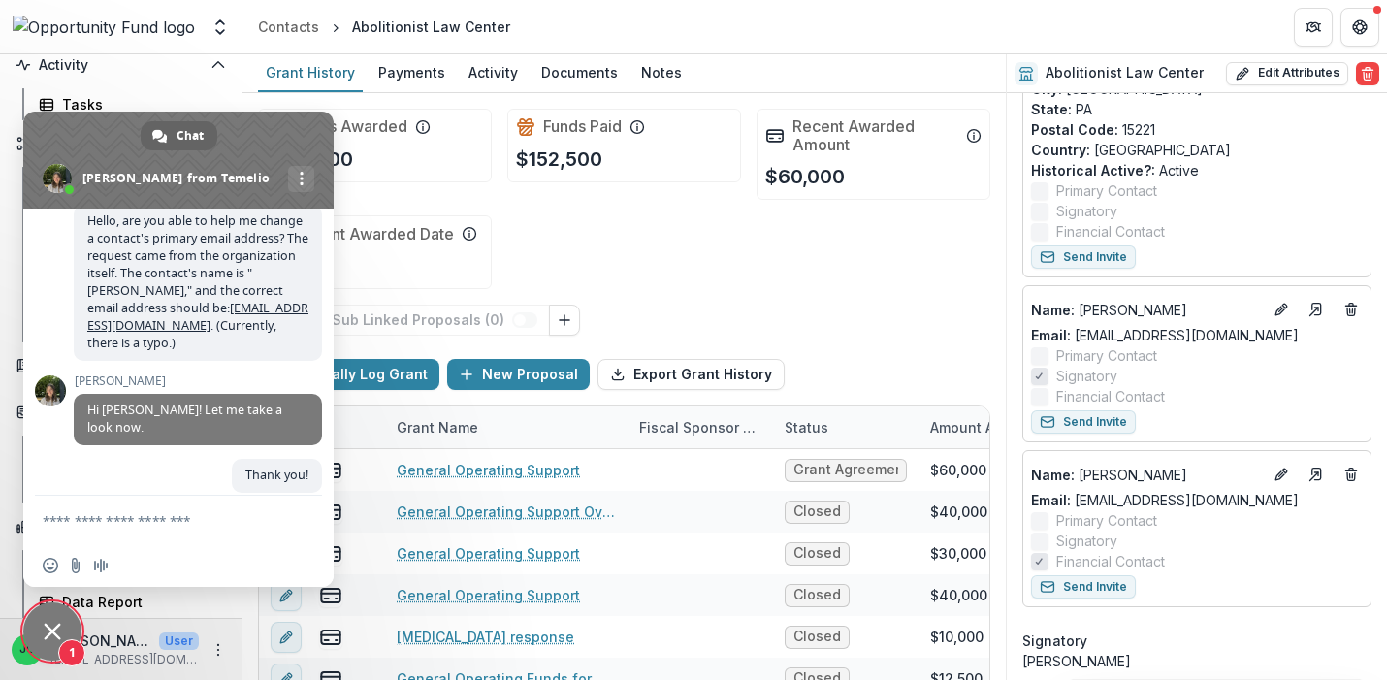
scroll to position [833, 0]
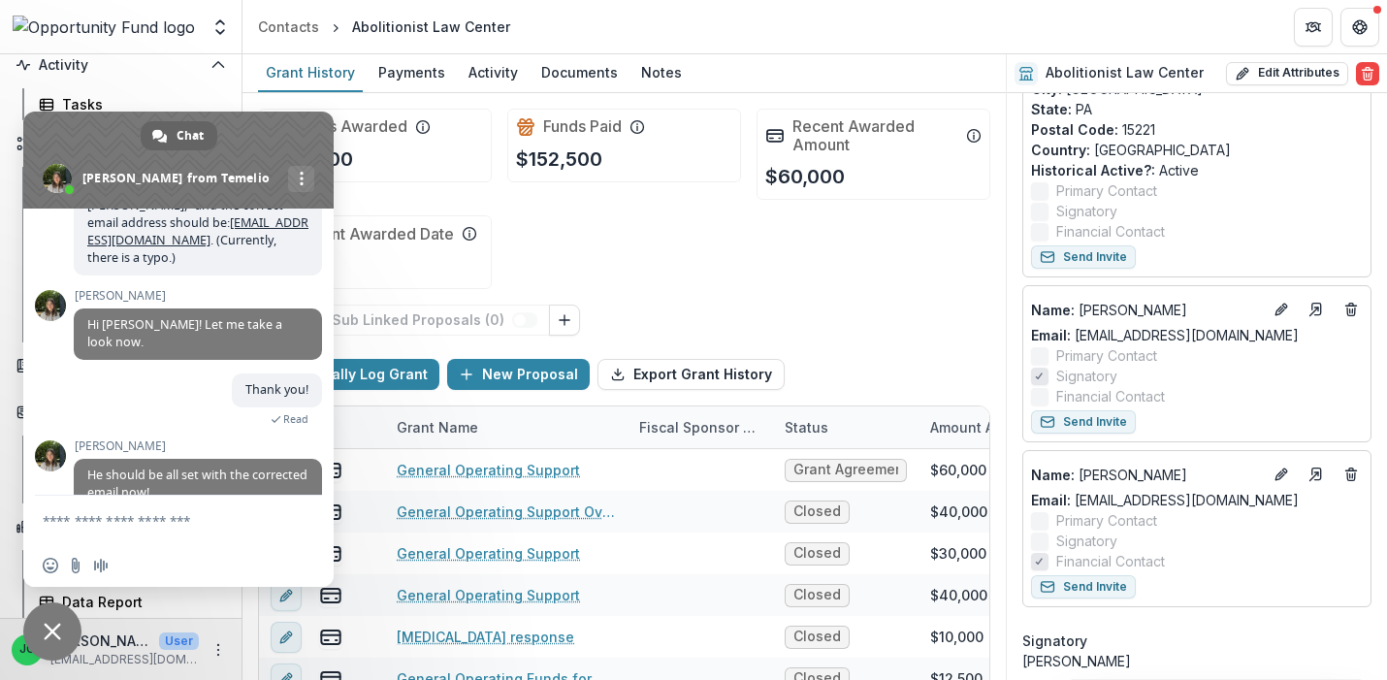
click at [185, 515] on textarea "Compose your message..." at bounding box center [157, 520] width 229 height 17
type textarea "*********"
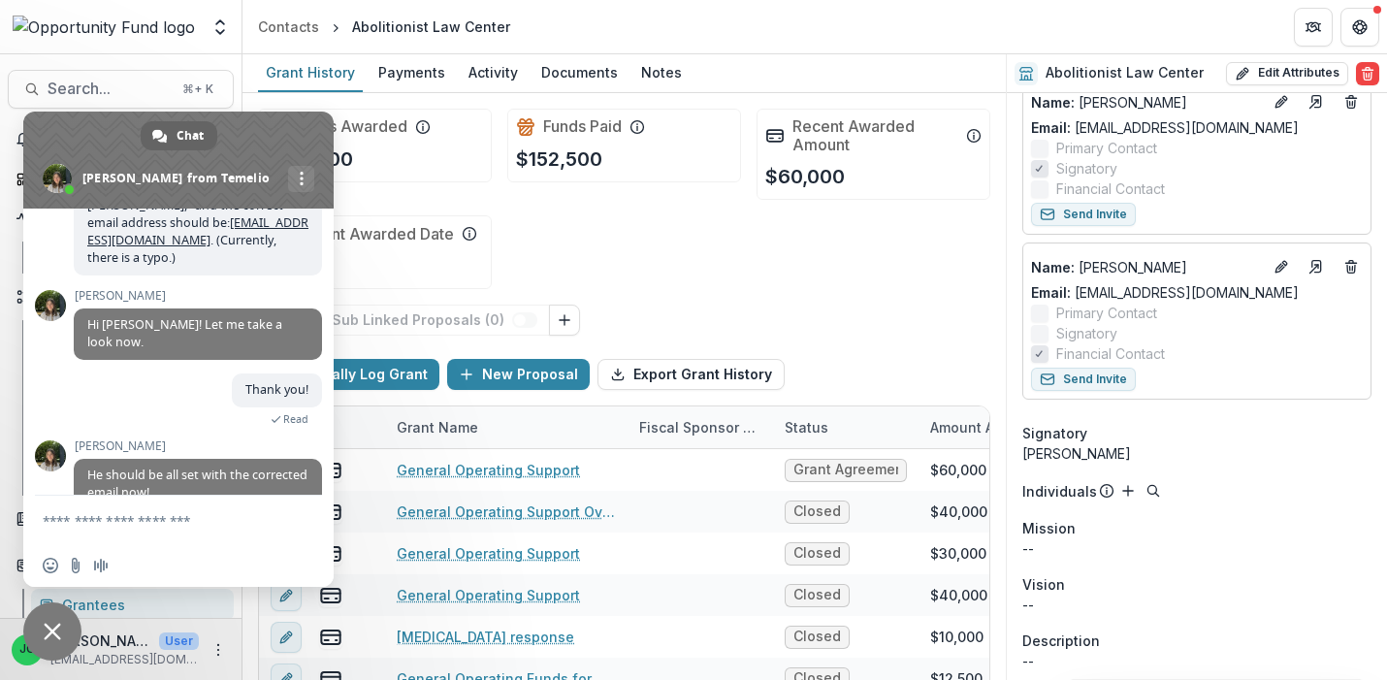
scroll to position [732, 0]
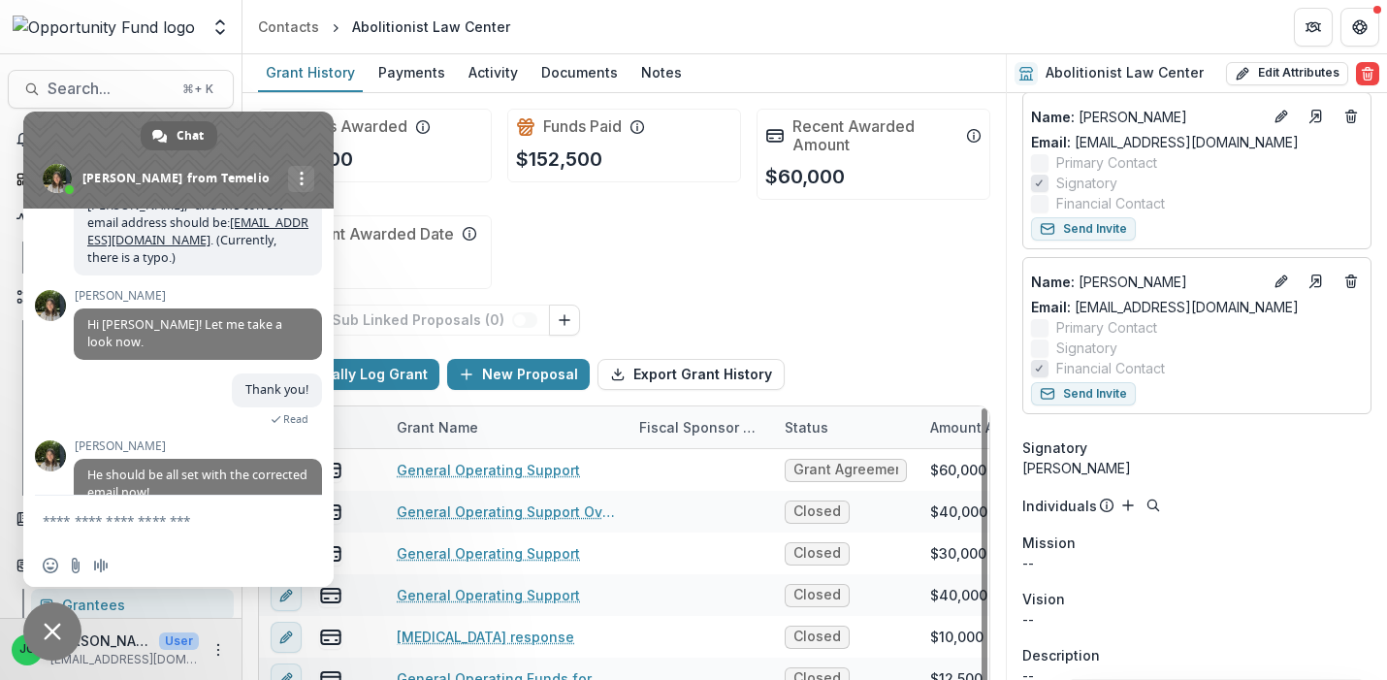
click at [174, 516] on textarea "Compose your message..." at bounding box center [157, 520] width 229 height 17
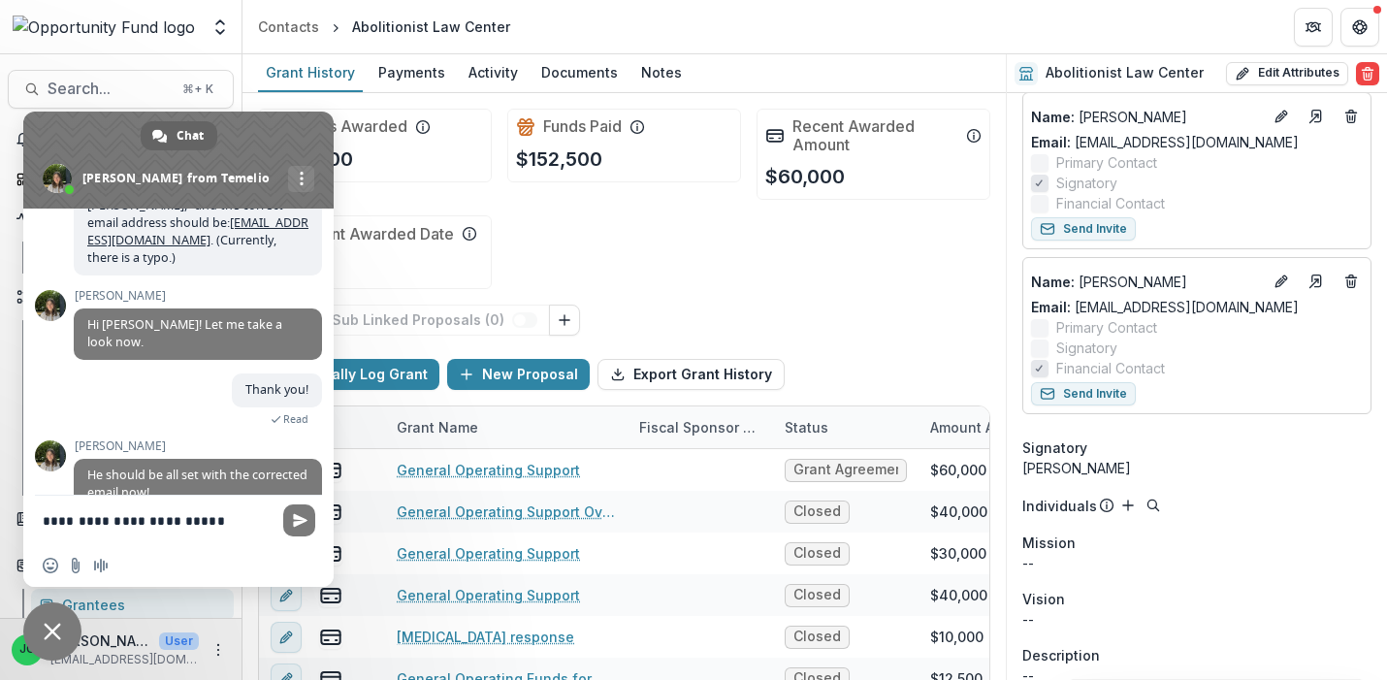
click at [148, 526] on textarea "**********" at bounding box center [157, 521] width 229 height 18
type textarea "**********"
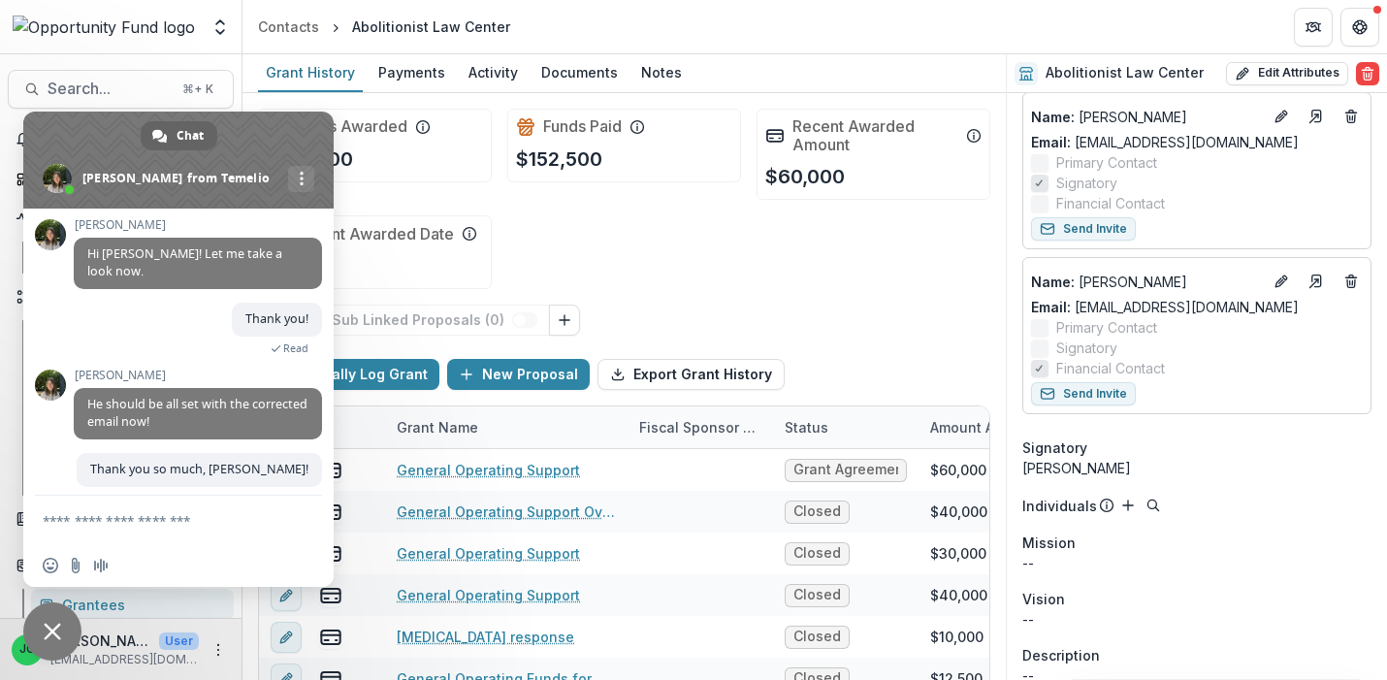
scroll to position [882, 0]
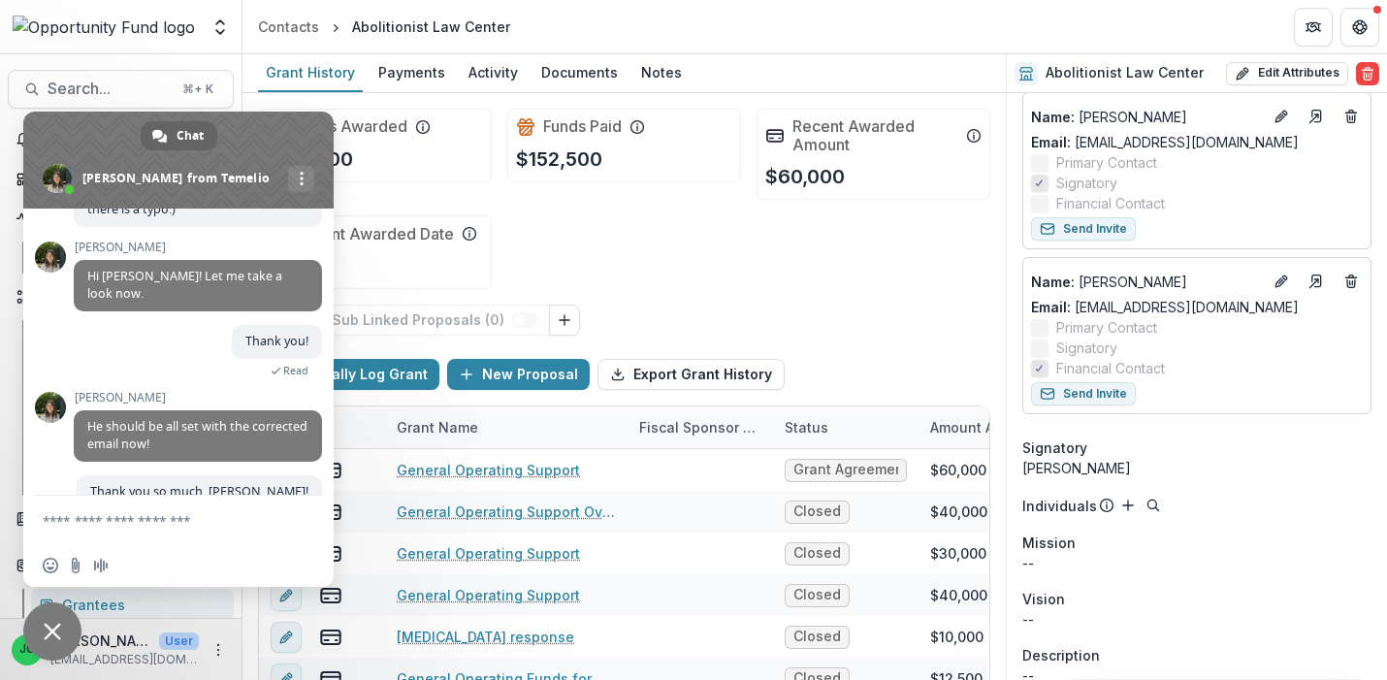
click at [54, 624] on span "Close chat" at bounding box center [52, 631] width 17 height 17
